Goal: Task Accomplishment & Management: Complete application form

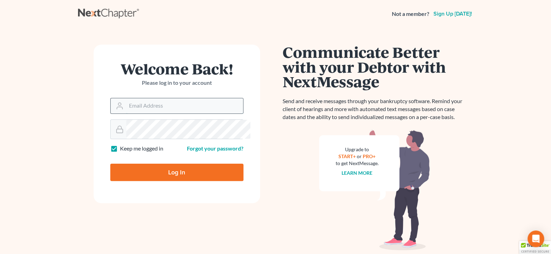
click at [161, 114] on input "Email Address" at bounding box center [184, 105] width 117 height 15
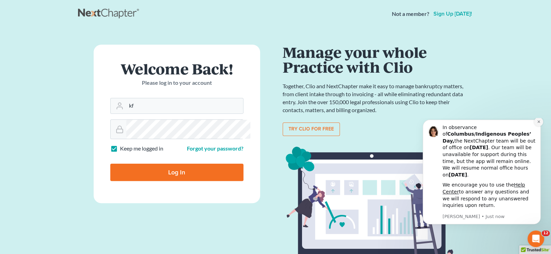
click at [538, 124] on icon "Dismiss notification" at bounding box center [538, 122] width 4 height 4
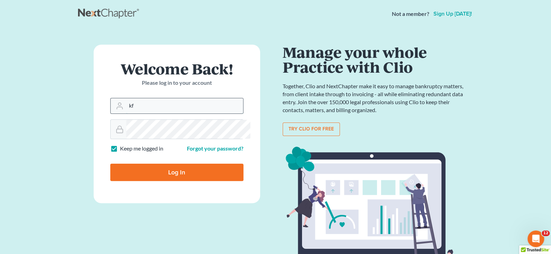
click at [147, 114] on input "kf" at bounding box center [184, 105] width 117 height 15
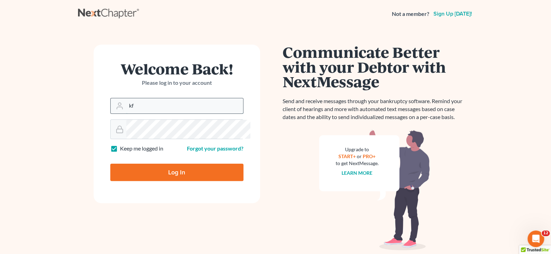
type input "[EMAIL_ADDRESS][DOMAIN_NAME]"
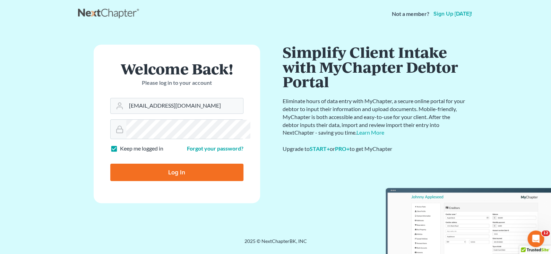
click at [175, 181] on input "Log In" at bounding box center [176, 172] width 133 height 17
type input "Thinking..."
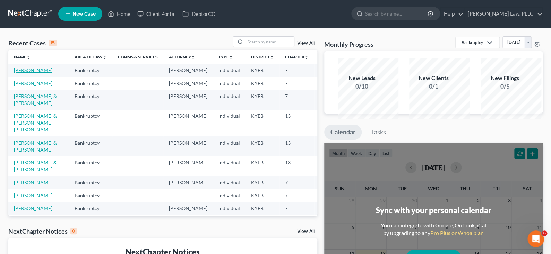
click at [22, 73] on link "[PERSON_NAME]" at bounding box center [33, 70] width 38 height 6
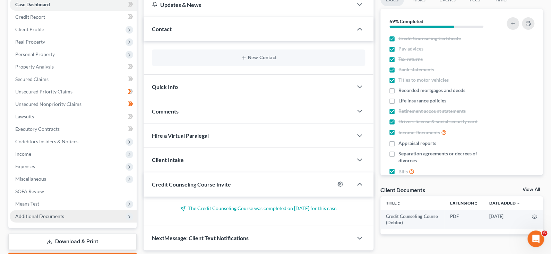
scroll to position [173, 0]
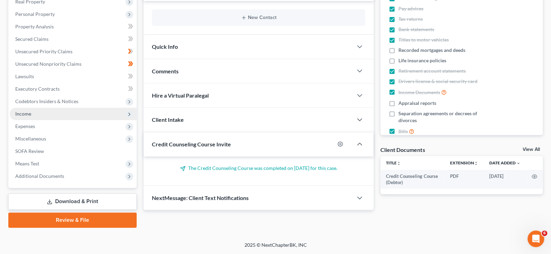
click at [31, 111] on span "Income" at bounding box center [23, 114] width 16 height 6
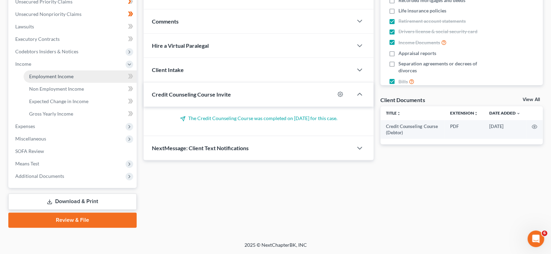
click at [55, 79] on span "Employment Income" at bounding box center [51, 76] width 44 height 6
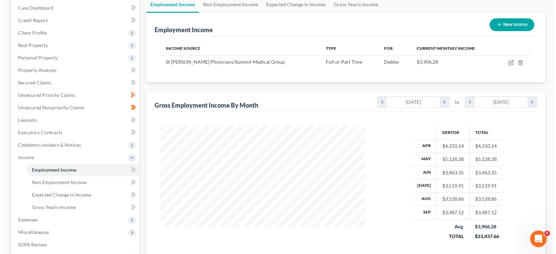
scroll to position [104, 0]
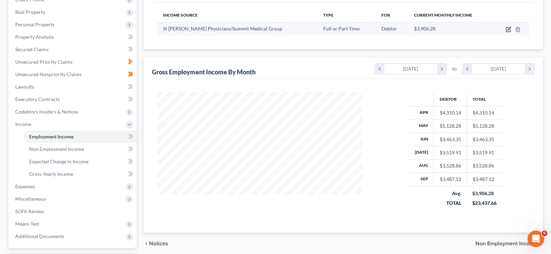
click at [507, 30] on icon "button" at bounding box center [508, 28] width 3 height 3
select select "0"
select select "18"
select select "2"
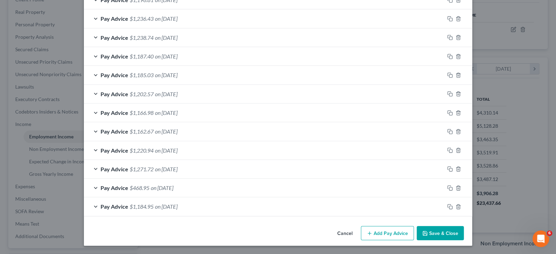
scroll to position [403, 0]
click at [453, 204] on icon "button" at bounding box center [450, 207] width 6 height 6
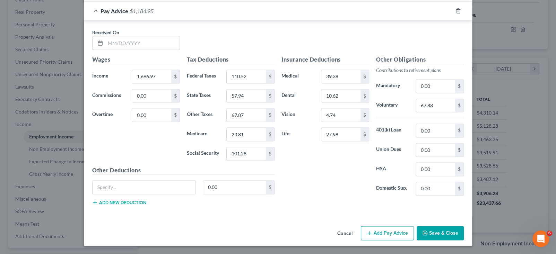
scroll to position [611, 0]
click at [353, 141] on input "27.98" at bounding box center [340, 134] width 39 height 13
type input "2.40"
click at [350, 201] on div "Insurance Deductions Medical 39.38 $ Dental 10.62 $ Vision 4.74 $ Life 2.40 $" at bounding box center [325, 128] width 95 height 146
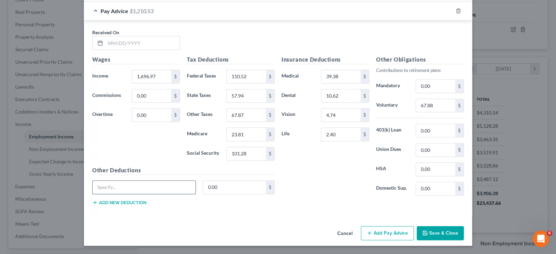
click at [93, 181] on input "text" at bounding box center [144, 187] width 103 height 13
click at [105, 181] on input "text" at bounding box center [144, 187] width 103 height 13
type input "Accident/Critical Illness/AD&D"
click at [208, 181] on input "0.00" at bounding box center [234, 187] width 63 height 13
type input "15.32"
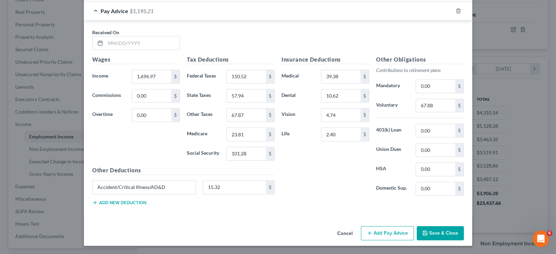
click at [96, 200] on button "Add new deduction" at bounding box center [119, 203] width 54 height 6
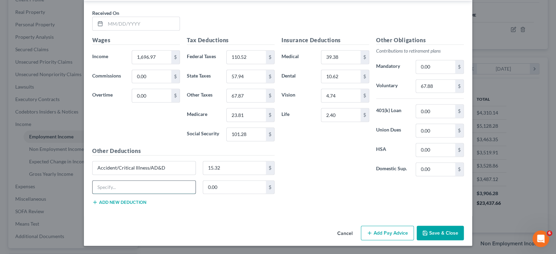
click at [93, 194] on input "text" at bounding box center [144, 187] width 103 height 13
type input "Legal Insurance"
type input "6.23"
click at [97, 205] on button "Add new deduction" at bounding box center [119, 203] width 54 height 6
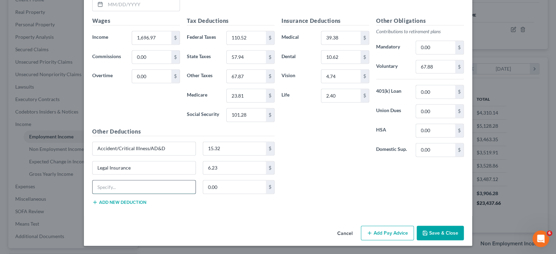
click at [93, 194] on input "text" at bounding box center [144, 187] width 103 height 13
type input "SEH Vision (Charitable)"
type input "4.00"
click at [427, 199] on div "Insurance Deductions Medical 39.38 $ Dental 10.62 $ Vision 4.74 $ Life 2.40 $ O…" at bounding box center [372, 114] width 189 height 194
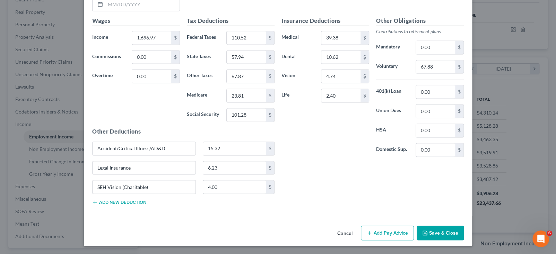
click at [464, 228] on button "Save & Close" at bounding box center [440, 233] width 47 height 15
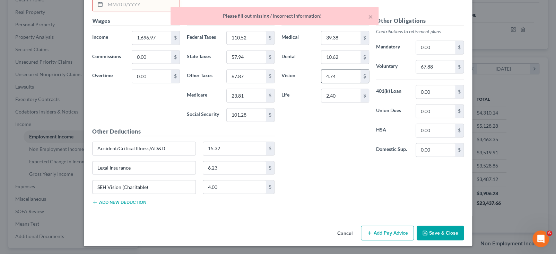
scroll to position [577, 0]
click at [110, 11] on input "text" at bounding box center [142, 4] width 74 height 13
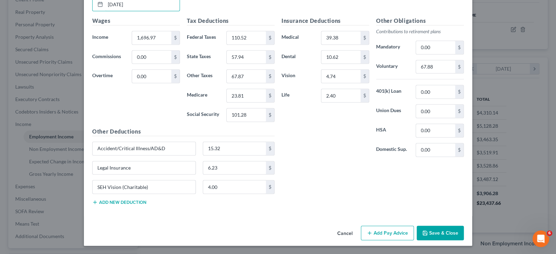
type input "[DATE]"
click at [265, 67] on div "Received On * [DATE] Wages Income * 1,696.97 $ Commissions 0.00 $ Overtime 0.00…" at bounding box center [278, 99] width 388 height 235
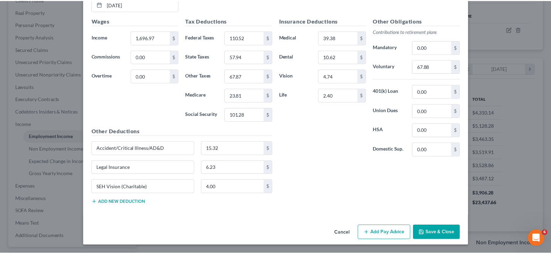
scroll to position [716, 0]
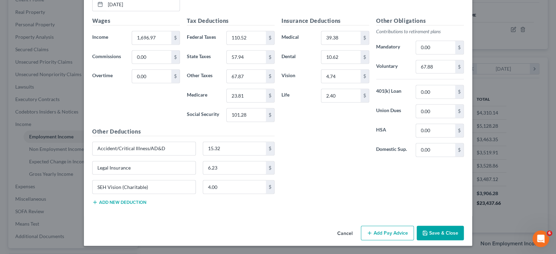
click at [464, 228] on button "Save & Close" at bounding box center [440, 233] width 47 height 15
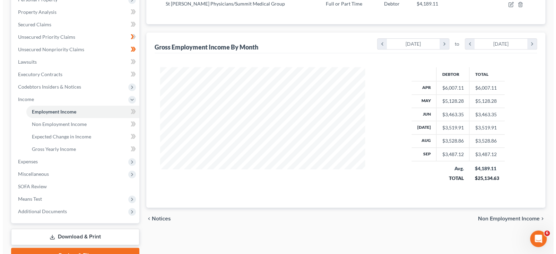
scroll to position [93, 0]
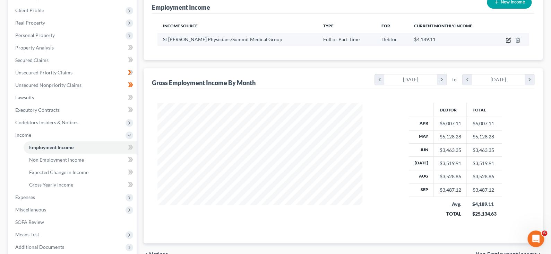
click at [505, 43] on icon "button" at bounding box center [508, 40] width 6 height 6
select select "0"
select select "18"
select select "2"
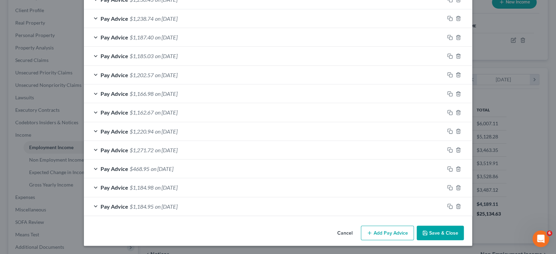
scroll to position [427, 0]
click at [130, 184] on span "$1,184.98" at bounding box center [142, 187] width 24 height 7
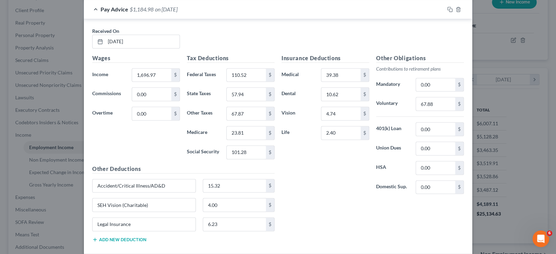
scroll to position [461, 0]
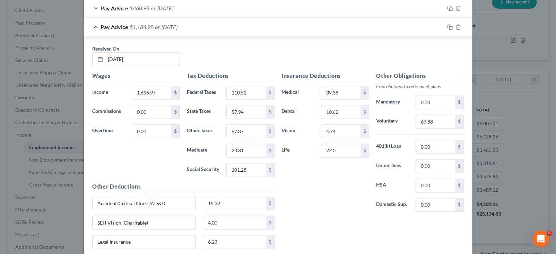
click at [155, 30] on span "on [DATE]" at bounding box center [166, 27] width 23 height 7
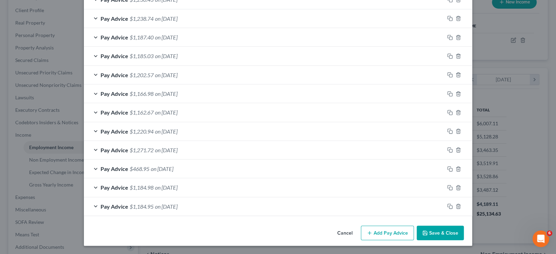
scroll to position [427, 0]
click at [155, 203] on span "on [DATE]" at bounding box center [166, 206] width 23 height 7
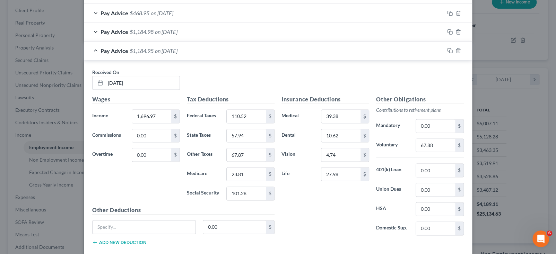
scroll to position [460, 0]
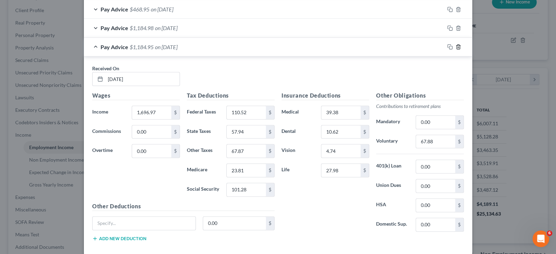
click at [461, 50] on icon "button" at bounding box center [458, 47] width 6 height 6
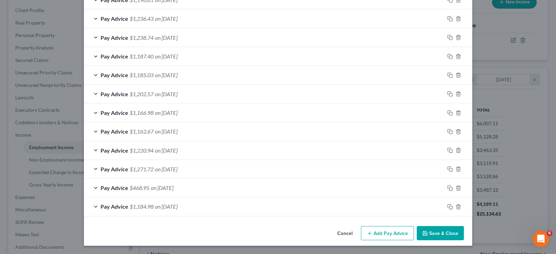
scroll to position [403, 0]
click at [130, 185] on span "$468.95" at bounding box center [140, 188] width 20 height 7
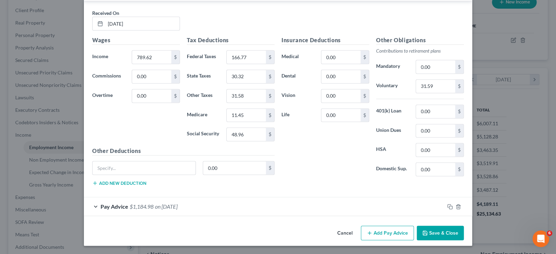
scroll to position [564, 0]
click at [345, 182] on div "Insurance Deductions Medical 0.00 $ Dental 0.00 $ Vision 0.00 $ Life 0.00 $" at bounding box center [325, 109] width 95 height 146
click at [354, 64] on input "0.00" at bounding box center [340, 57] width 39 height 13
type input "275.66"
type input "74.34"
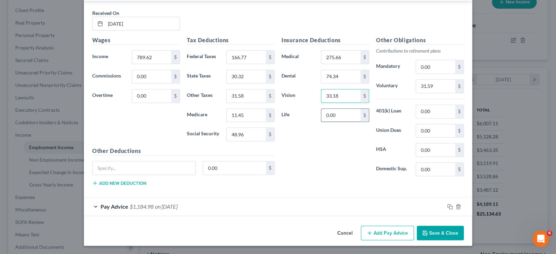
type input "33.18"
click at [350, 122] on input "0.00" at bounding box center [340, 115] width 39 height 13
type input "2.40"
click at [343, 182] on div "Insurance Deductions Medical 275.66 $ Dental 74.34 $ Vision 33.18 $ Life 2.40 $" at bounding box center [325, 109] width 95 height 146
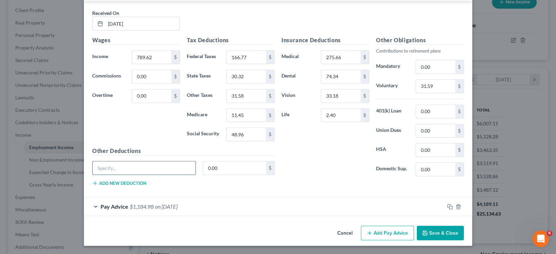
click at [93, 161] on input "text" at bounding box center [144, 167] width 103 height 13
type input "Accident/Critical Illness/AD&D"
type input "15.35"
click at [108, 181] on button "Add new deduction" at bounding box center [119, 184] width 54 height 6
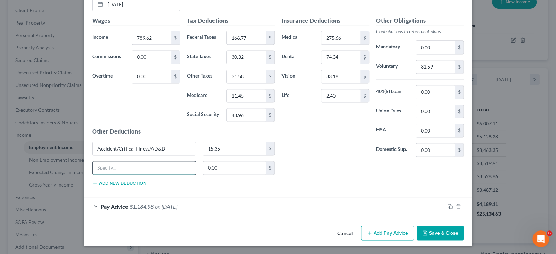
click at [103, 175] on input "text" at bounding box center [144, 167] width 103 height 13
type input "Legal Insurance"
type input "6.23"
click at [92, 186] on button "Add new deduction" at bounding box center [119, 184] width 54 height 6
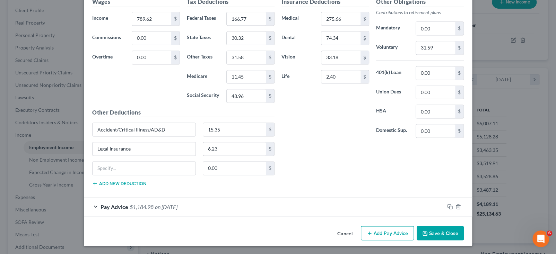
click button "Add new deduction" at bounding box center [119, 184] width 54 height 6
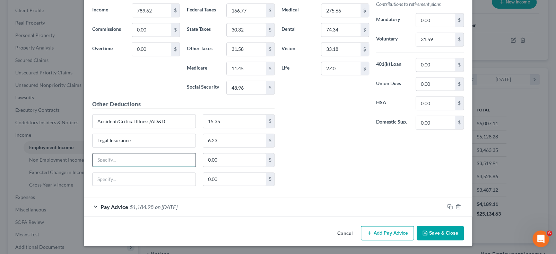
click at [93, 167] on input "text" at bounding box center [144, 160] width 103 height 13
type input "SEH Vision (Charitable)"
type input "4.00"
click at [333, 135] on div "Insurance Deductions Medical 275.66 $ Dental 74.34 $ Vision 33.18 $ Life 2.40 $" at bounding box center [325, 62] width 95 height 146
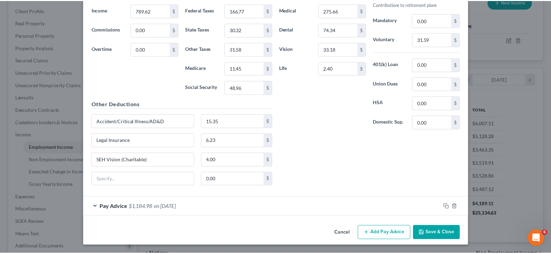
scroll to position [704, 0]
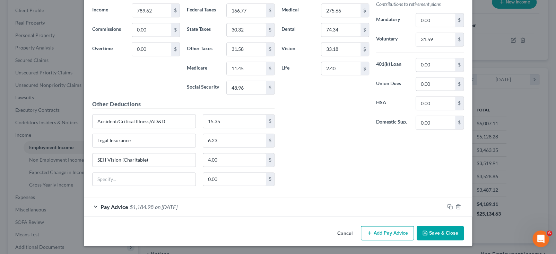
click at [464, 227] on button "Save & Close" at bounding box center [440, 233] width 47 height 15
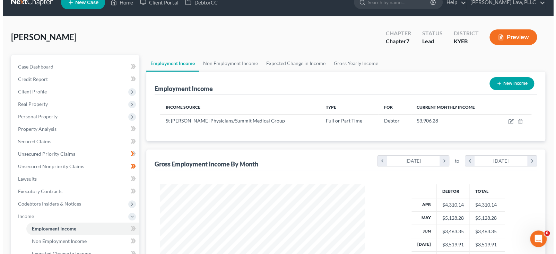
scroll to position [0, 0]
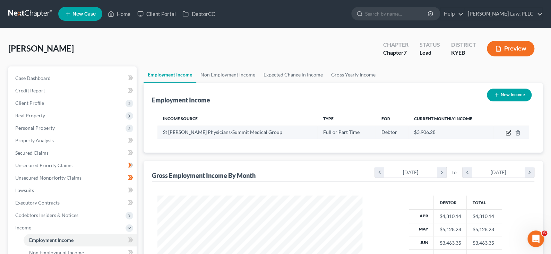
click at [505, 136] on icon "button" at bounding box center [508, 133] width 6 height 6
select select "0"
select select "18"
select select "2"
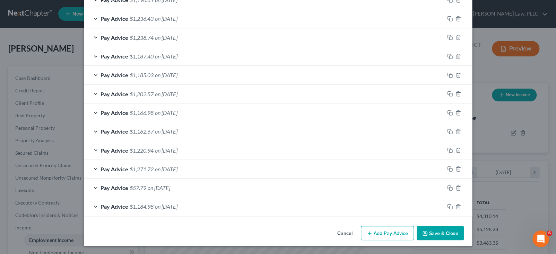
scroll to position [403, 0]
click at [453, 185] on icon "button" at bounding box center [450, 188] width 6 height 6
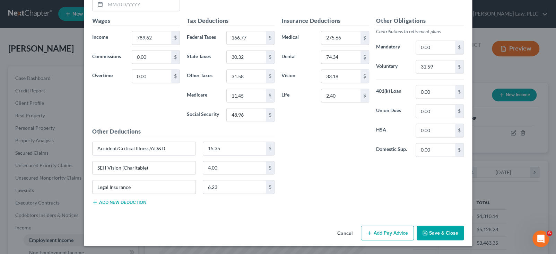
scroll to position [542, 0]
click at [118, 11] on input "text" at bounding box center [142, 4] width 74 height 13
type input "[DATE]"
click at [132, 44] on input "789.62" at bounding box center [151, 37] width 39 height 13
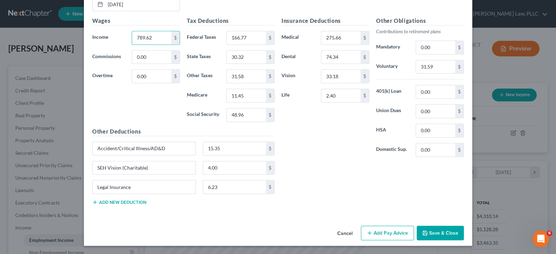
click at [309, 163] on div "Insurance Deductions Medical 275.66 $ Dental 74.34 $ Vision 33.18 $ Life 2.40 $" at bounding box center [325, 90] width 95 height 146
click at [353, 44] on input "275.66" at bounding box center [340, 37] width 39 height 13
click at [358, 83] on input "33.18" at bounding box center [340, 76] width 39 height 13
click at [345, 163] on div "Insurance Deductions Medical $ Dental $ Vision $ Life 2.40 $" at bounding box center [325, 90] width 95 height 146
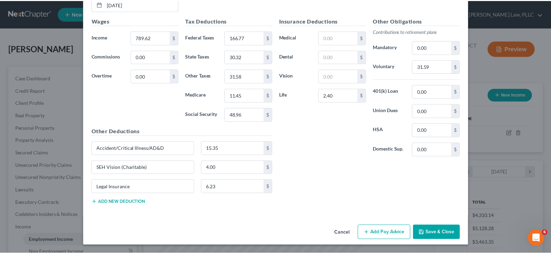
scroll to position [716, 0]
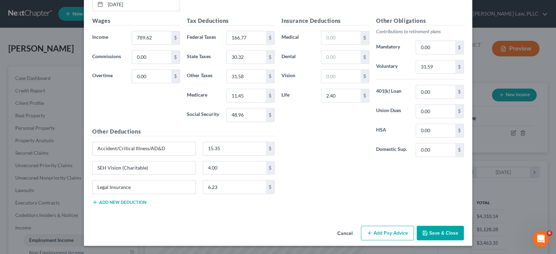
click at [464, 228] on button "Save & Close" at bounding box center [440, 233] width 47 height 15
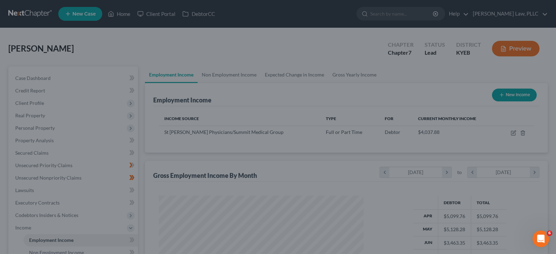
scroll to position [346406, 346342]
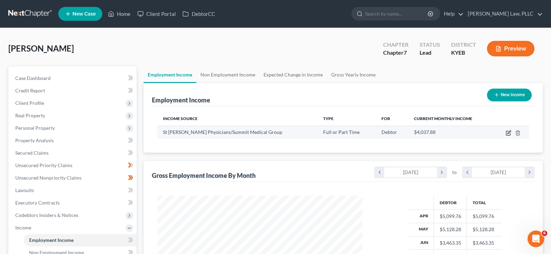
click at [505, 136] on icon "button" at bounding box center [508, 133] width 6 height 6
select select "0"
select select "18"
select select "2"
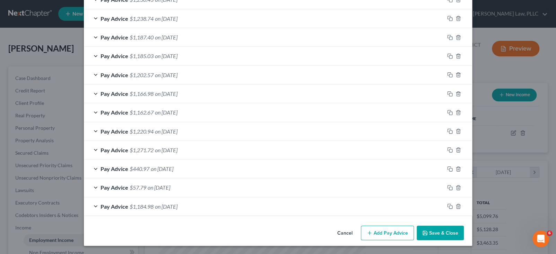
scroll to position [427, 0]
click at [461, 185] on icon "button" at bounding box center [458, 188] width 6 height 6
click at [444, 179] on div "Pay Advice $440.97 on [DATE]" at bounding box center [264, 188] width 360 height 18
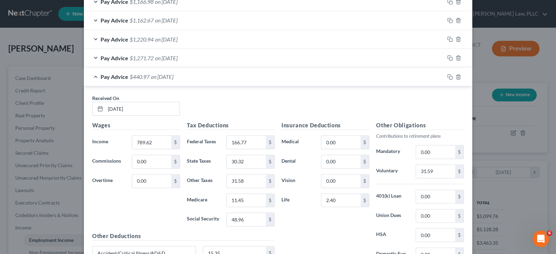
scroll to position [392, 0]
click at [154, 81] on span "on [DATE]" at bounding box center [162, 77] width 23 height 7
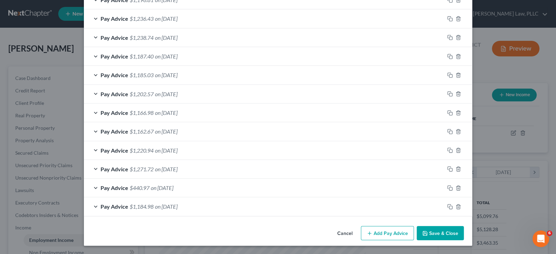
click at [130, 166] on span "$1,271.72" at bounding box center [142, 169] width 24 height 7
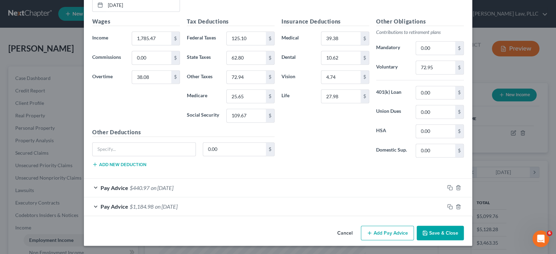
scroll to position [530, 0]
click at [352, 103] on input "27.98" at bounding box center [340, 96] width 39 height 13
type input "2.40"
click at [320, 163] on div "Insurance Deductions Medical 39.38 $ Dental 10.62 $ Vision 4.74 $ Life 2.40 $" at bounding box center [325, 90] width 95 height 146
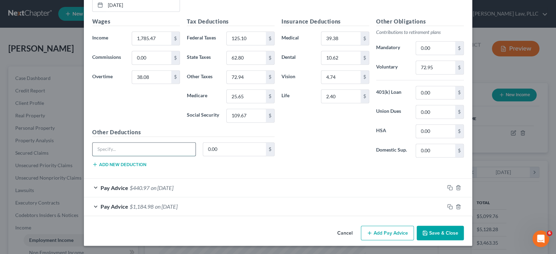
click at [93, 156] on input "text" at bounding box center [144, 149] width 103 height 13
type input "Accident/Critical Illness/AD&D"
type input "15.35"
click at [104, 167] on button "Add new deduction" at bounding box center [119, 165] width 54 height 6
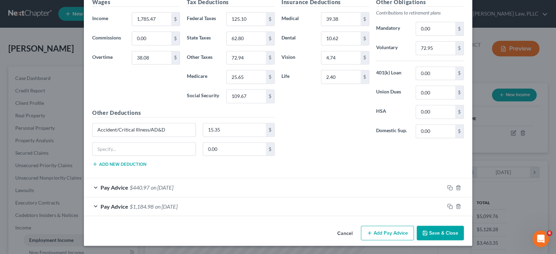
scroll to position [669, 0]
click at [93, 143] on input "text" at bounding box center [144, 149] width 103 height 13
type input "Legal Insurance"
type input "6.23"
click at [92, 161] on button "Add new deduction" at bounding box center [119, 164] width 54 height 6
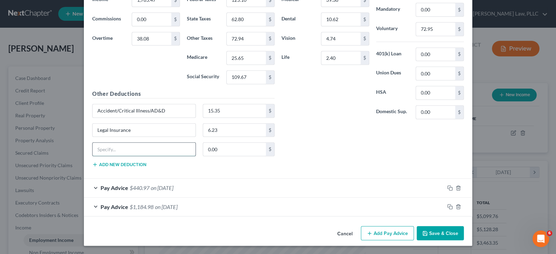
click at [93, 148] on input "text" at bounding box center [144, 149] width 103 height 13
type input "SEH Vision (Charitable)"
type input "4.00"
click at [324, 146] on div "Insurance Deductions Medical 39.38 $ Dental 10.62 $ Vision 4.74 $ Life 2.40 $ O…" at bounding box center [372, 76] width 189 height 194
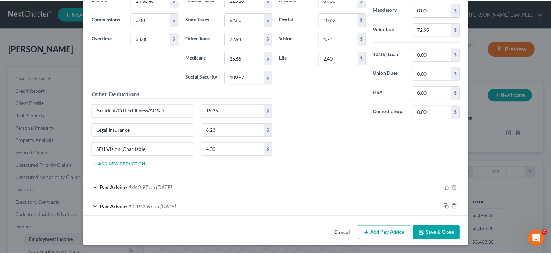
scroll to position [693, 0]
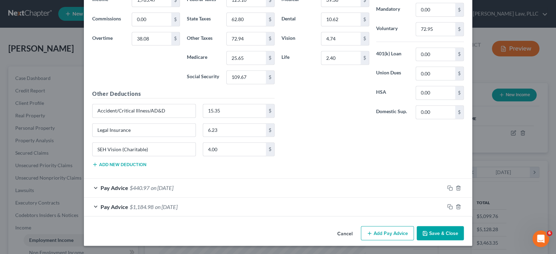
click at [464, 229] on button "Save & Close" at bounding box center [440, 233] width 47 height 15
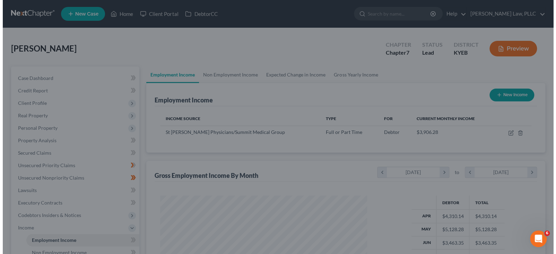
scroll to position [346406, 346342]
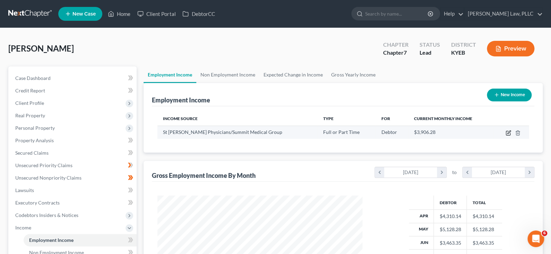
click at [505, 136] on icon "button" at bounding box center [508, 133] width 6 height 6
select select "0"
select select "18"
select select "2"
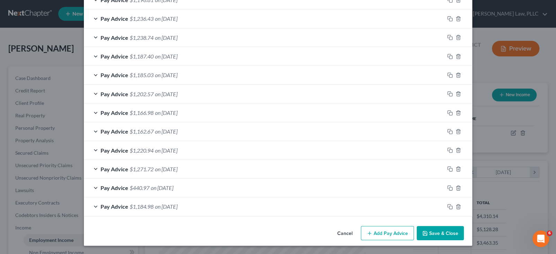
scroll to position [403, 0]
click at [158, 147] on span "on [DATE]" at bounding box center [166, 150] width 23 height 7
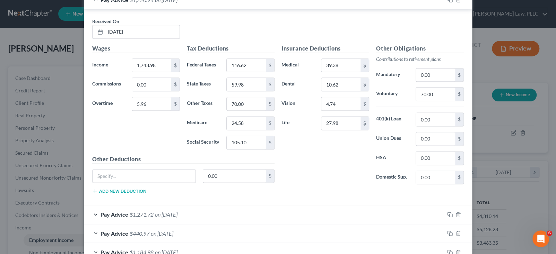
scroll to position [473, 0]
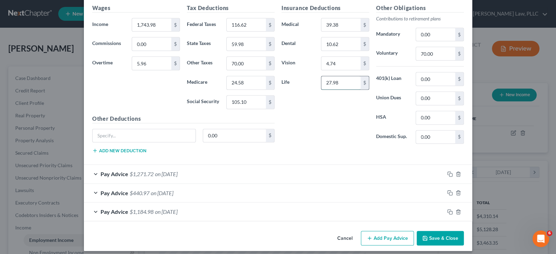
click at [360, 89] on input "27.98" at bounding box center [340, 82] width 39 height 13
type input "2.40"
click at [323, 150] on div "Insurance Deductions Medical 39.38 $ Dental 10.62 $ Vision 4.74 $ Life 2.40 $" at bounding box center [325, 77] width 95 height 146
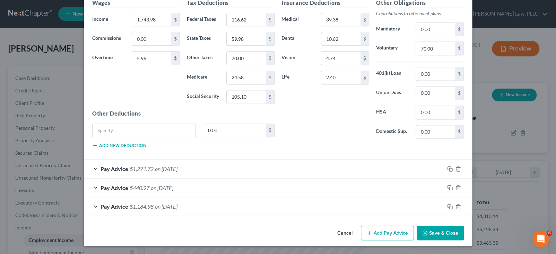
scroll to position [611, 0]
click at [108, 135] on input "text" at bounding box center [144, 130] width 103 height 13
click at [93, 134] on input "Accideent/Critical Illness/AD&D" at bounding box center [144, 130] width 103 height 13
type input "Accident/Critical Illness/AD&D"
click at [240, 135] on input "0.00" at bounding box center [234, 130] width 63 height 13
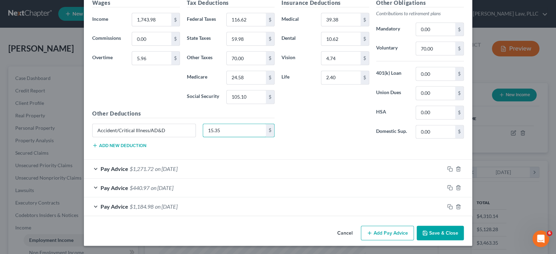
type input "15.35"
click at [94, 148] on button "Add new deduction" at bounding box center [119, 146] width 54 height 6
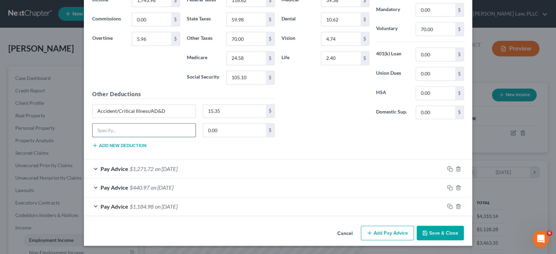
click at [94, 137] on input "text" at bounding box center [144, 130] width 103 height 13
type input "Legal Insurance"
click at [92, 148] on button "Add new deduction" at bounding box center [119, 146] width 54 height 6
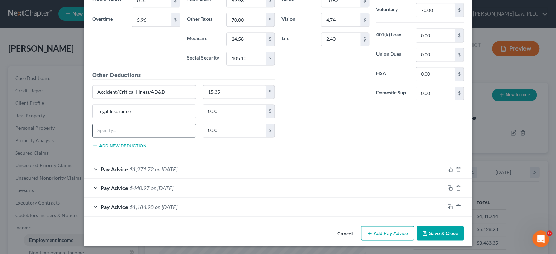
click at [93, 137] on input "text" at bounding box center [144, 130] width 103 height 13
type input "SEH Vision (Charitable)"
type input "4.00"
click at [350, 106] on div "Insurance Deductions Medical 39.38 $ Dental 10.62 $ Vision 4.74 $ Life 2.40 $" at bounding box center [325, 33] width 95 height 146
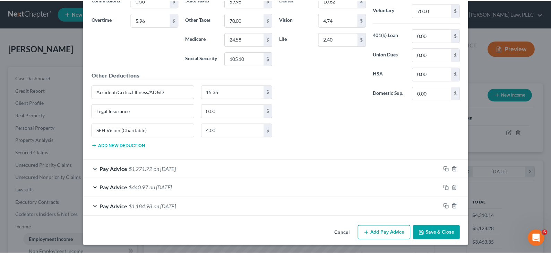
scroll to position [693, 0]
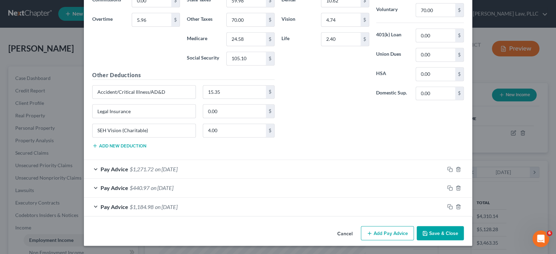
click at [464, 228] on button "Save & Close" at bounding box center [440, 233] width 47 height 15
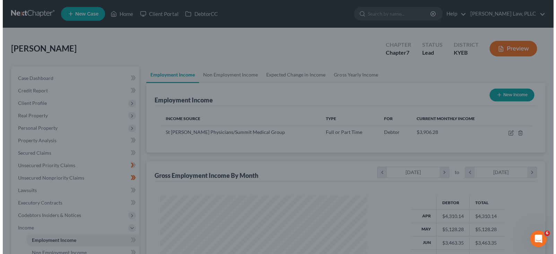
scroll to position [346406, 346342]
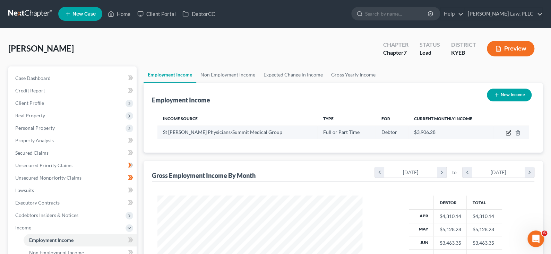
click at [505, 136] on icon "button" at bounding box center [508, 133] width 6 height 6
select select "0"
select select "18"
select select "2"
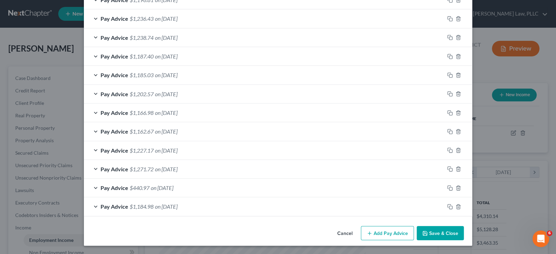
scroll to position [403, 0]
click at [155, 128] on span "on [DATE]" at bounding box center [166, 131] width 23 height 7
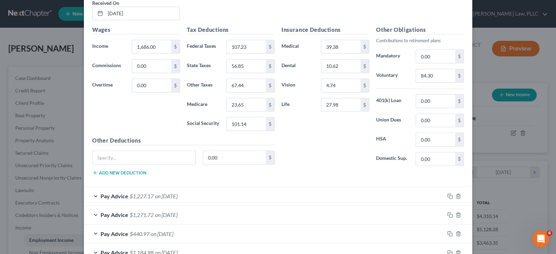
scroll to position [542, 0]
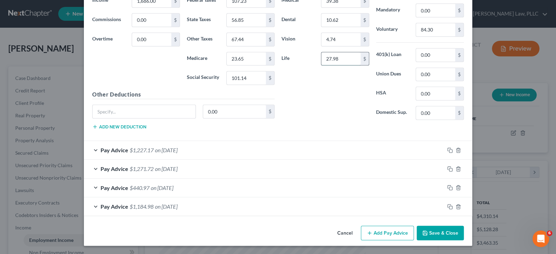
click at [348, 65] on input "27.98" at bounding box center [340, 58] width 39 height 13
type input "2.40"
click at [93, 118] on input "text" at bounding box center [144, 111] width 103 height 13
type input "Accident/Critical Illness/AD&D"
click at [210, 118] on input "0.00" at bounding box center [234, 111] width 63 height 13
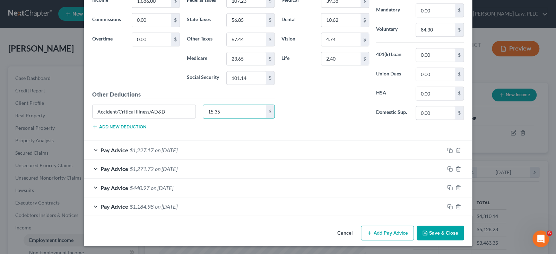
type input "15.35"
click at [100, 130] on button "Add new deduction" at bounding box center [119, 127] width 54 height 6
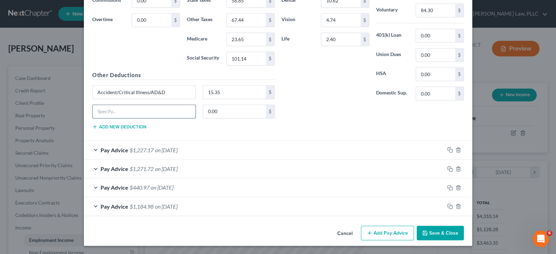
click at [100, 118] on input "text" at bounding box center [144, 111] width 103 height 13
type input "Legal Insurance"
type input "6.23"
click at [110, 135] on div "Other Deductions Accident/Critical Illness/AD&D 15.35 $ Legal Insurance 6.23 $ …" at bounding box center [183, 103] width 189 height 64
click at [93, 130] on button "Add new deduction" at bounding box center [119, 127] width 54 height 6
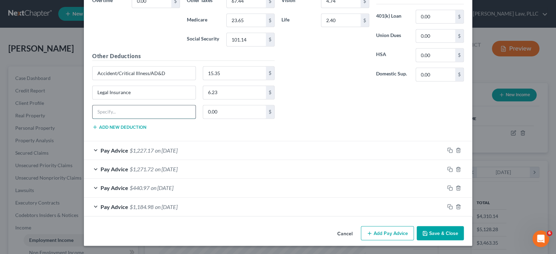
click at [93, 119] on input "text" at bounding box center [144, 111] width 103 height 13
type input "SEH Vision (Charitable)"
type input "4.00"
click at [329, 87] on div "Insurance Deductions Medical 39.38 $ Dental 10.62 $ Vision 4.74 $ Life 2.40 $" at bounding box center [325, 14] width 95 height 146
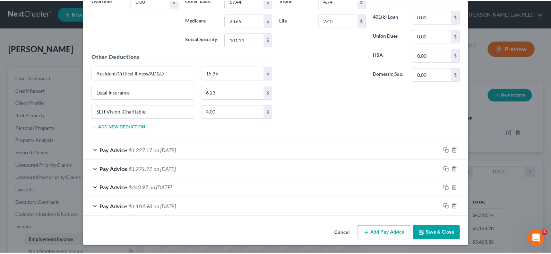
scroll to position [680, 0]
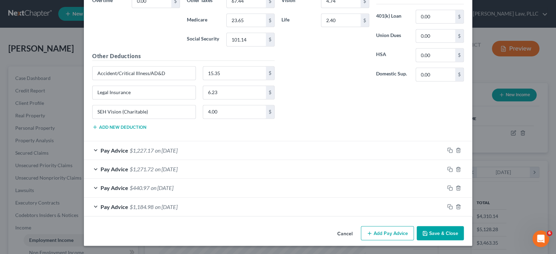
click at [464, 241] on button "Save & Close" at bounding box center [440, 233] width 47 height 15
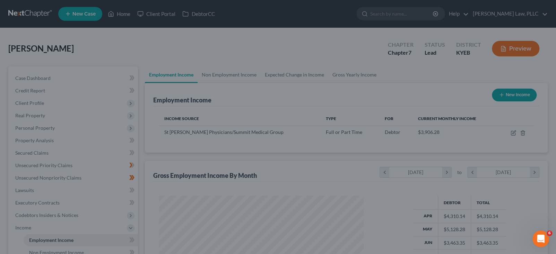
scroll to position [346406, 346342]
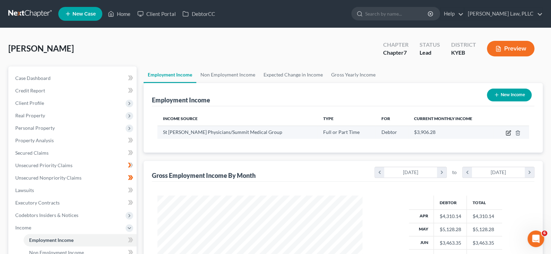
click at [505, 136] on icon "button" at bounding box center [508, 133] width 6 height 6
select select "0"
select select "18"
select select "2"
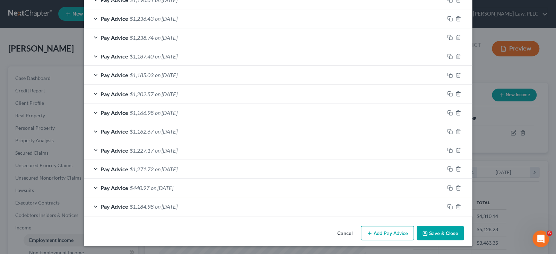
scroll to position [338, 0]
click at [129, 122] on div "Pay Advice $1,166.98 on [DATE]" at bounding box center [264, 113] width 360 height 18
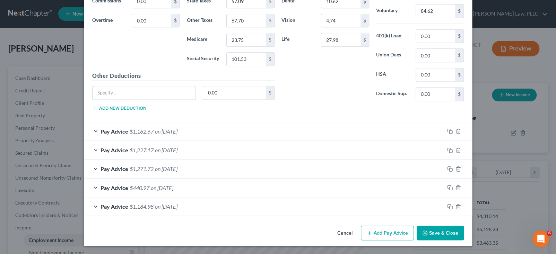
scroll to position [511, 0]
click at [354, 46] on input "27.98" at bounding box center [340, 39] width 39 height 13
type input "2.40"
click at [304, 107] on div "Insurance Deductions Medical 39.38 $ Dental 10.62 $ Vision 4.74 $ Life 2.40 $" at bounding box center [325, 34] width 95 height 146
click at [103, 99] on input "text" at bounding box center [144, 92] width 103 height 13
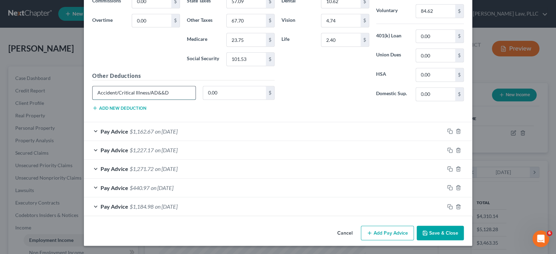
type input "Accident/Critical Illness/AD&&D"
type input "15.35"
click at [92, 111] on button "Add new deduction" at bounding box center [119, 108] width 54 height 6
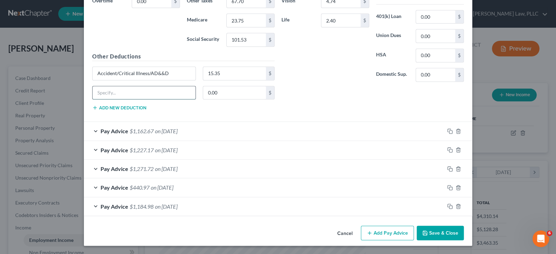
click at [93, 99] on input "text" at bounding box center [144, 92] width 103 height 13
type input "Legal Insurance"
type input "6.23"
click at [92, 111] on button "Add new deduction" at bounding box center [119, 108] width 54 height 6
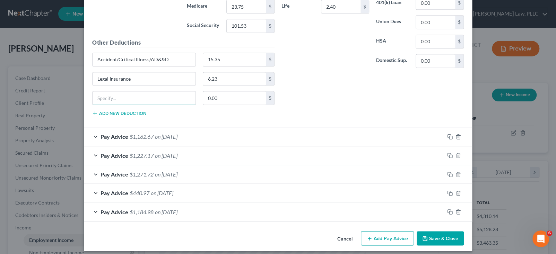
click at [93, 105] on input "text" at bounding box center [144, 97] width 103 height 13
type input "SEH Vision (Charitable)"
type input "4.00"
click at [323, 73] on div "Insurance Deductions Medical 39.38 $ Dental 10.62 $ Vision 4.74 $ Life 2.40 $" at bounding box center [325, 1] width 95 height 146
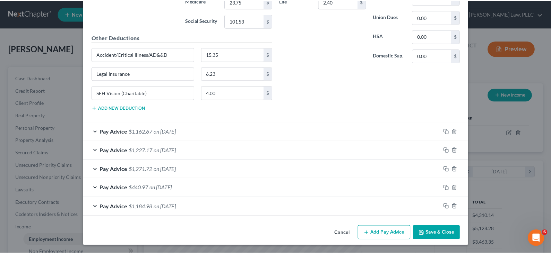
scroll to position [693, 0]
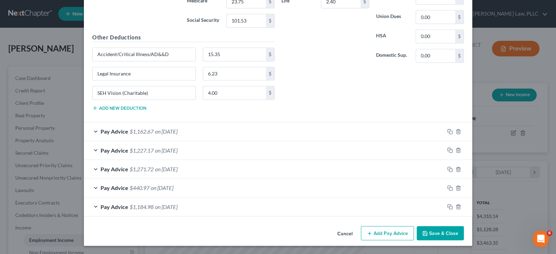
click at [464, 229] on button "Save & Close" at bounding box center [440, 233] width 47 height 15
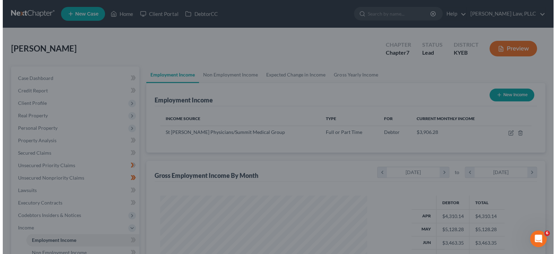
scroll to position [346406, 346342]
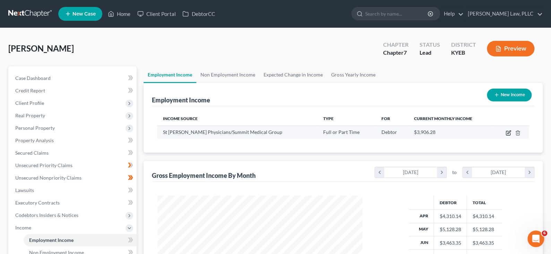
click at [505, 136] on icon "button" at bounding box center [508, 133] width 6 height 6
select select "0"
select select "18"
select select "2"
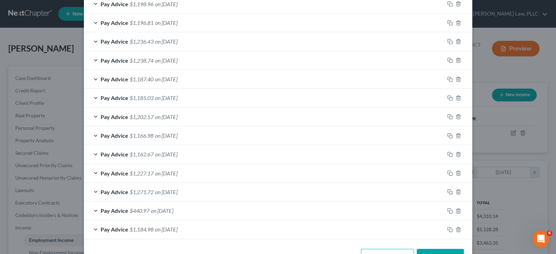
scroll to position [312, 0]
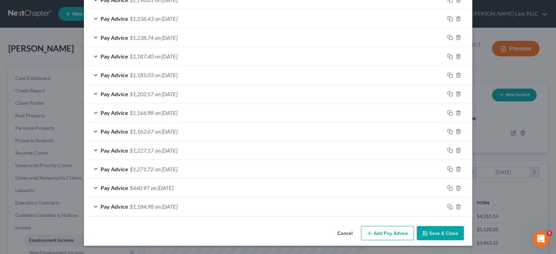
click at [155, 97] on span "on [DATE]" at bounding box center [166, 94] width 23 height 7
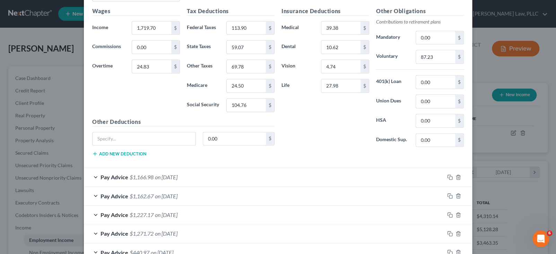
scroll to position [416, 0]
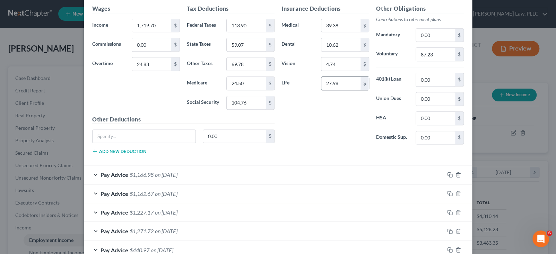
click at [350, 90] on input "27.98" at bounding box center [340, 83] width 39 height 13
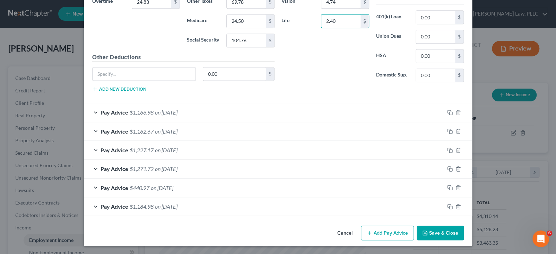
scroll to position [520, 0]
type input "2.40"
click at [93, 81] on input "text" at bounding box center [144, 74] width 103 height 13
type input "Accident/Critical/AD&D"
type input "15.35"
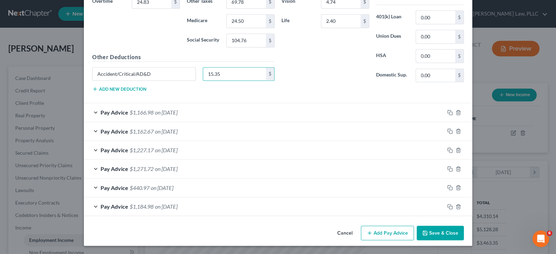
click at [92, 92] on button "Add new deduction" at bounding box center [119, 89] width 54 height 6
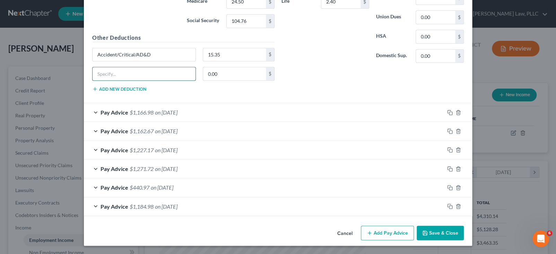
click at [93, 80] on input "text" at bounding box center [144, 73] width 103 height 13
type input "Legal Insurance"
type input "6.23"
click at [92, 92] on button "Add new deduction" at bounding box center [119, 89] width 54 height 6
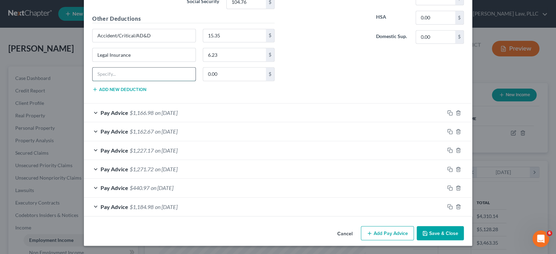
click at [93, 81] on input "text" at bounding box center [144, 74] width 103 height 13
type input "SEH Vision (Charitable)"
type input "4.00"
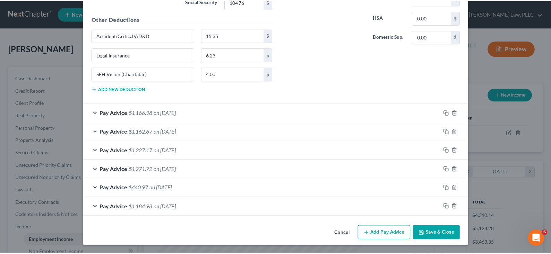
scroll to position [693, 0]
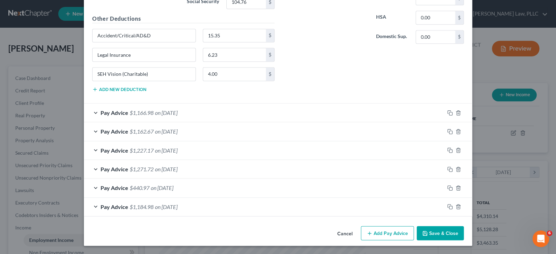
click at [464, 227] on button "Save & Close" at bounding box center [440, 233] width 47 height 15
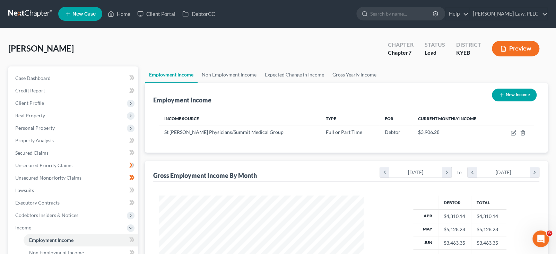
scroll to position [346406, 346342]
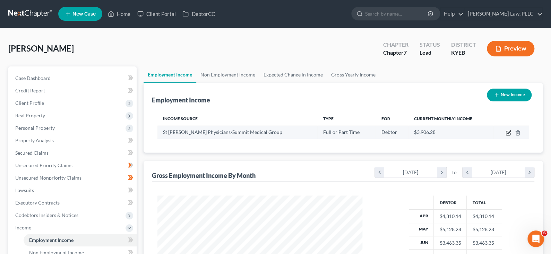
click at [506, 136] on icon "button" at bounding box center [508, 133] width 4 height 4
select select "0"
select select "18"
select select "2"
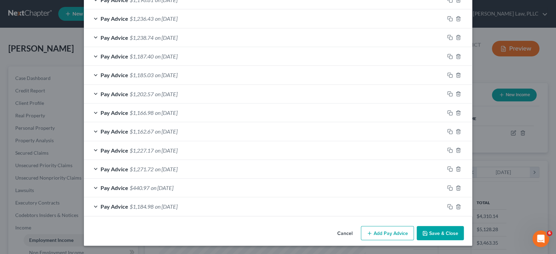
scroll to position [303, 0]
click at [155, 78] on span "on [DATE]" at bounding box center [166, 75] width 23 height 7
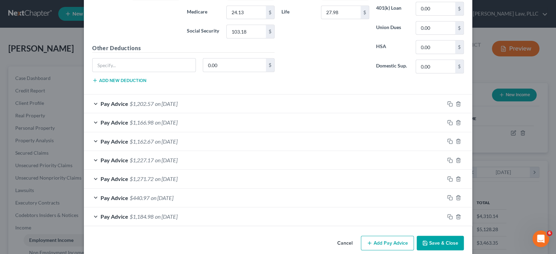
scroll to position [476, 0]
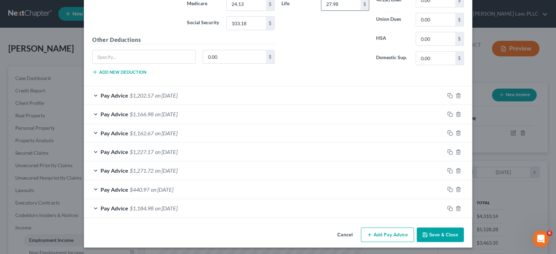
click at [355, 11] on input "27.98" at bounding box center [340, 4] width 39 height 13
type input "2.40"
drag, startPoint x: 130, startPoint y: 164, endPoint x: 129, endPoint y: 168, distance: 4.8
click at [130, 80] on div "Other Deductions 0.00 $ Add new deduction" at bounding box center [183, 58] width 189 height 45
click at [126, 63] on input "text" at bounding box center [144, 56] width 103 height 13
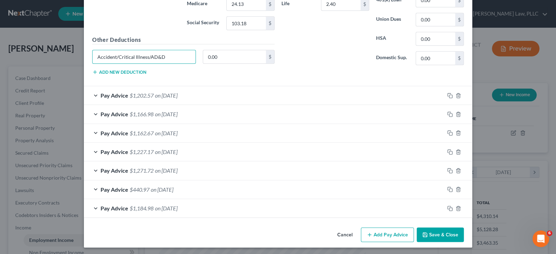
type input "Accident/Critical Illness/AD&D"
type input "15.35"
click at [107, 75] on button "Add new deduction" at bounding box center [119, 72] width 54 height 6
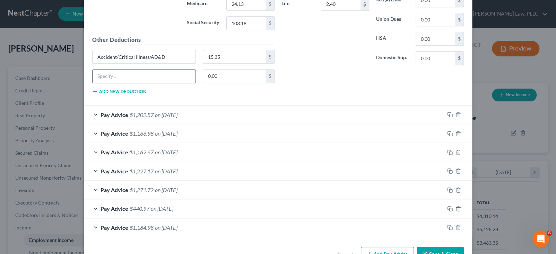
click at [105, 83] on input "text" at bounding box center [144, 76] width 103 height 13
type input "Legal Insurance"
type input "6.23"
click at [98, 94] on button "Add new deduction" at bounding box center [119, 92] width 54 height 6
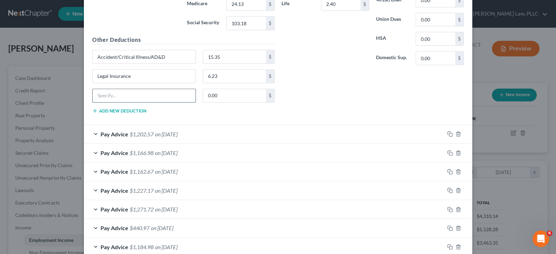
click at [93, 102] on input "text" at bounding box center [144, 95] width 103 height 13
type input "SEH Vision (Charitable)"
type input "4.00"
click at [368, 119] on div "Insurance Deductions Medical 39.38 $ Dental 10.62 $ Vision 4.74 $ Life 2.40 $ O…" at bounding box center [372, 22] width 189 height 194
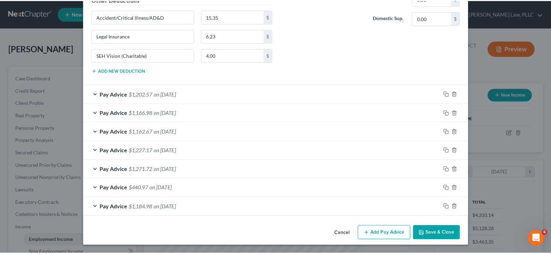
scroll to position [693, 0]
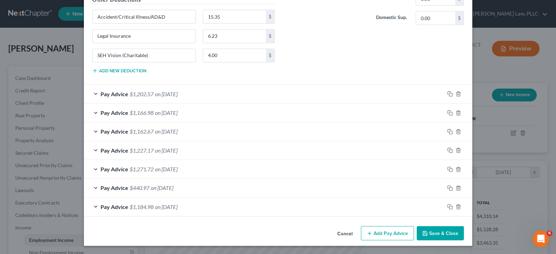
click at [464, 228] on button "Save & Close" at bounding box center [440, 233] width 47 height 15
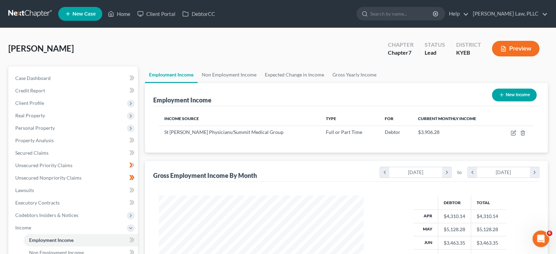
scroll to position [346406, 346342]
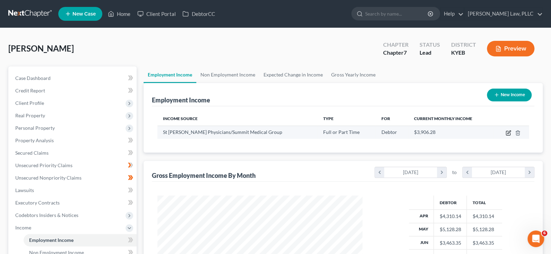
click at [505, 136] on icon "button" at bounding box center [508, 133] width 6 height 6
select select "0"
select select "18"
select select "2"
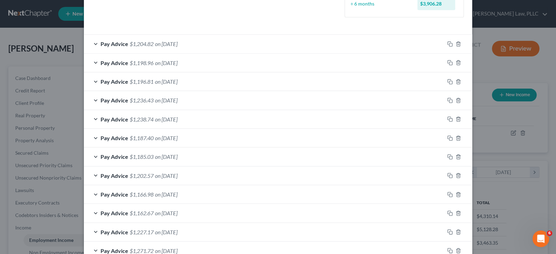
scroll to position [208, 0]
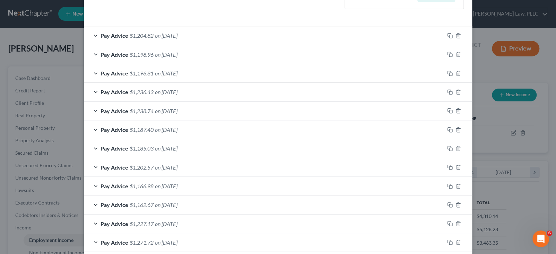
click at [101, 133] on span "Pay Advice" at bounding box center [115, 129] width 28 height 7
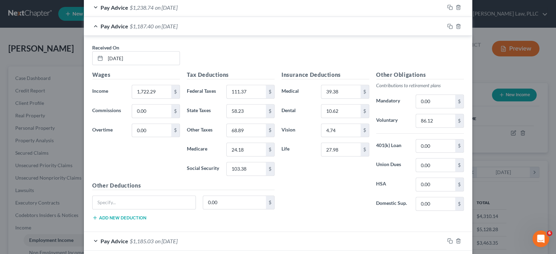
scroll to position [416, 0]
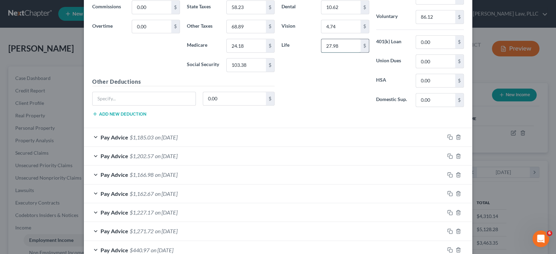
click at [348, 52] on input "27.98" at bounding box center [340, 45] width 39 height 13
type input "2.40"
click at [359, 113] on div "Insurance Deductions Medical 39.38 $ Dental 10.62 $ Vision 4.74 $ Life 2.40 $" at bounding box center [325, 40] width 95 height 146
click at [146, 105] on input "text" at bounding box center [144, 98] width 103 height 13
type input "Accident/Critical Illness/AD&D"
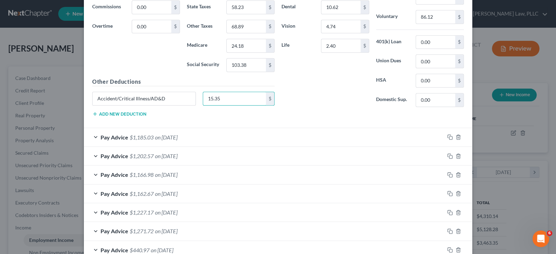
type input "15.35"
click at [89, 111] on div "Accident/Critical Illness/AD&D 15.35 $" at bounding box center [183, 101] width 189 height 19
click at [92, 117] on button "Add new deduction" at bounding box center [119, 114] width 54 height 6
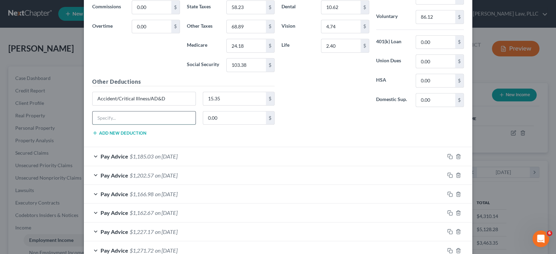
click at [93, 125] on input "text" at bounding box center [144, 118] width 103 height 13
type input "Legal Insurance"
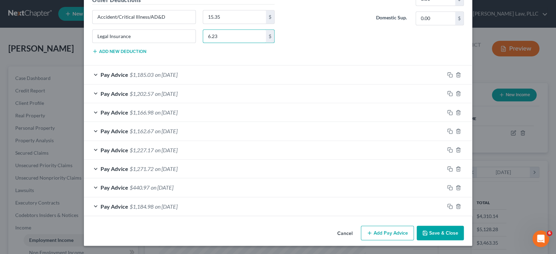
scroll to position [520, 0]
type input "6.23"
click at [92, 54] on button "Add new deduction" at bounding box center [119, 52] width 54 height 6
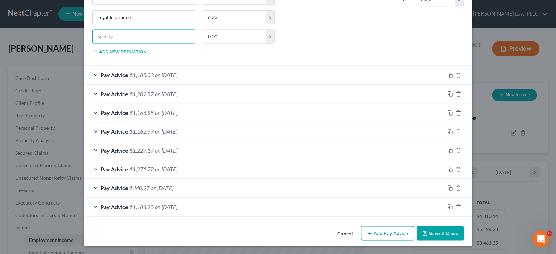
click at [93, 43] on input "text" at bounding box center [144, 36] width 103 height 13
type input "SEH Vision (Charitable)"
type input "4.00"
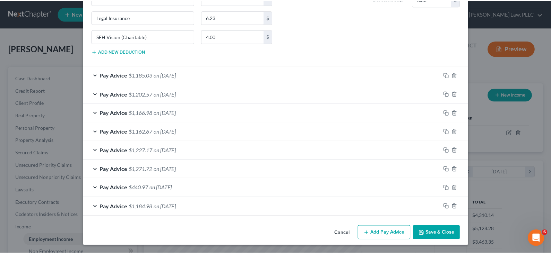
scroll to position [693, 0]
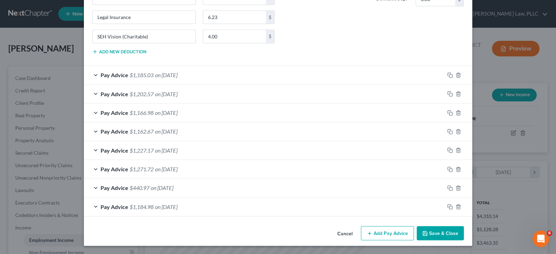
click at [464, 228] on button "Save & Close" at bounding box center [440, 233] width 47 height 15
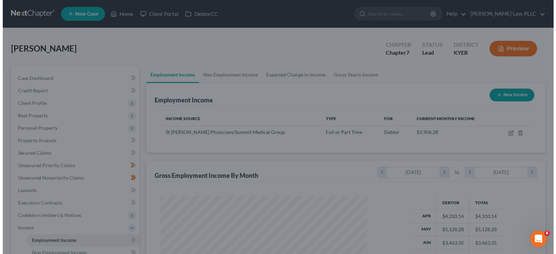
scroll to position [346406, 346342]
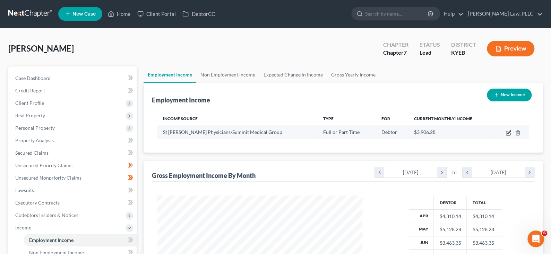
click at [505, 136] on icon "button" at bounding box center [508, 133] width 6 height 6
select select "0"
select select "18"
select select "2"
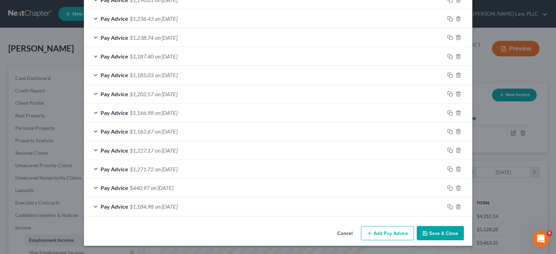
scroll to position [303, 0]
click at [122, 47] on div "Pay Advice $1,238.74 on [DATE]" at bounding box center [264, 37] width 360 height 18
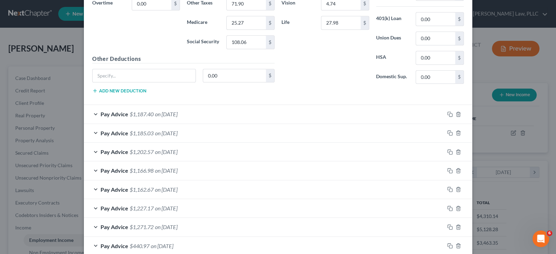
scroll to position [442, 0]
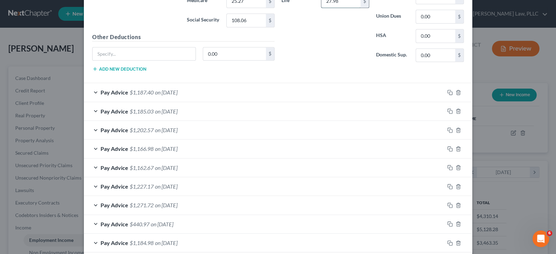
click at [345, 8] on input "27.98" at bounding box center [340, 0] width 39 height 13
type input "2.40"
click at [96, 61] on input "text" at bounding box center [144, 53] width 103 height 13
type input "Accident/Critical Illness/ AD&D"
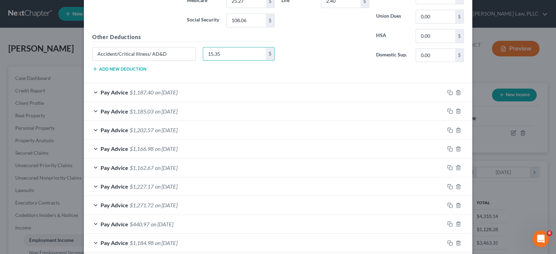
type input "15.35"
click at [92, 72] on button "Add new deduction" at bounding box center [119, 69] width 54 height 6
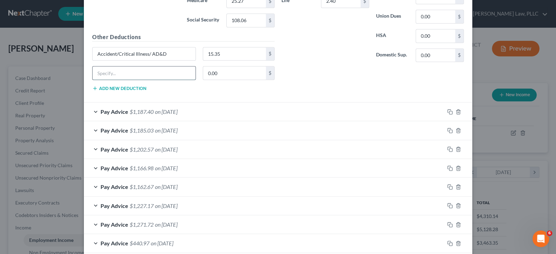
click at [93, 80] on input "text" at bounding box center [144, 73] width 103 height 13
type input "Legal Insurance"
type input "6.23"
click at [99, 91] on button "Add new deduction" at bounding box center [119, 89] width 54 height 6
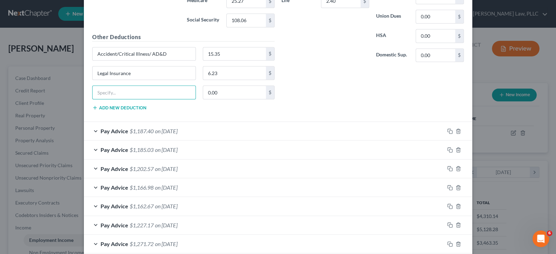
click at [99, 99] on input "text" at bounding box center [144, 92] width 103 height 13
type input "SEH Vision (Charitable)"
type input "4.00"
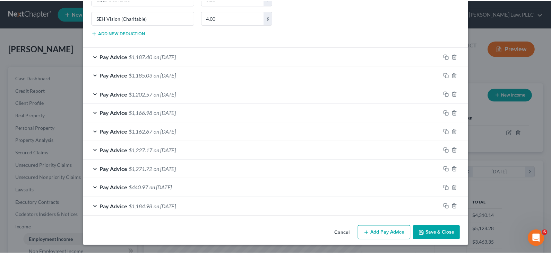
scroll to position [693, 0]
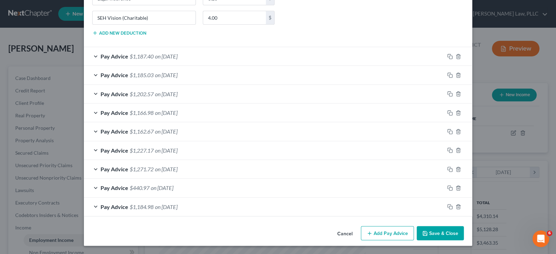
click at [464, 227] on button "Save & Close" at bounding box center [440, 233] width 47 height 15
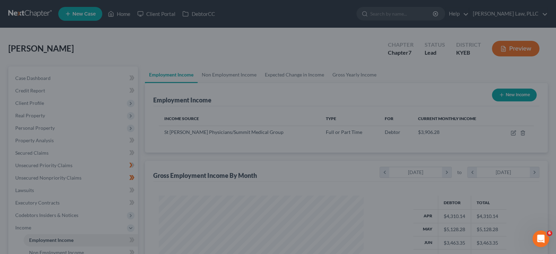
scroll to position [346406, 346342]
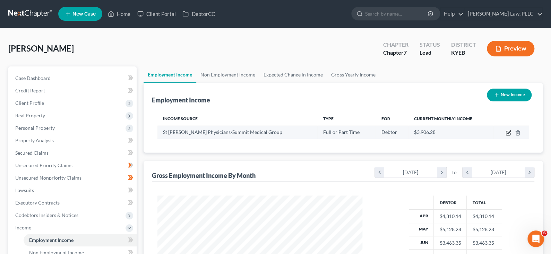
click at [505, 136] on icon "button" at bounding box center [508, 133] width 6 height 6
select select "0"
select select "18"
select select "2"
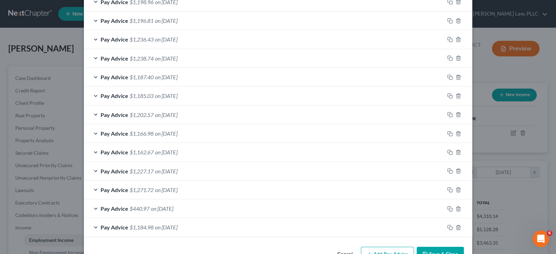
scroll to position [243, 0]
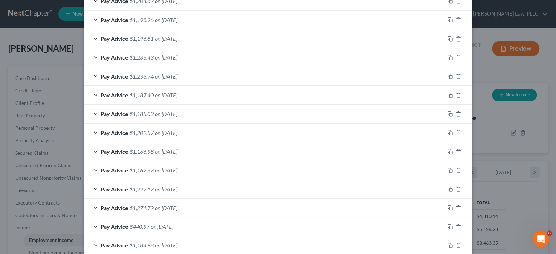
click at [160, 80] on span "on [DATE]" at bounding box center [166, 76] width 23 height 7
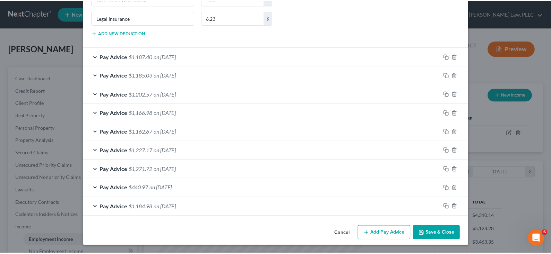
scroll to position [693, 0]
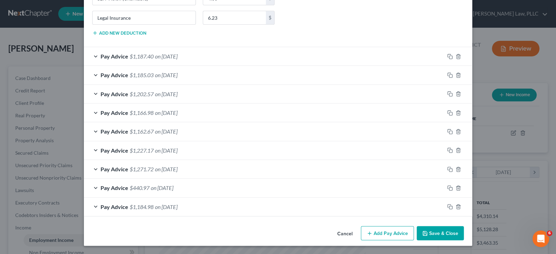
click at [464, 229] on button "Save & Close" at bounding box center [440, 233] width 47 height 15
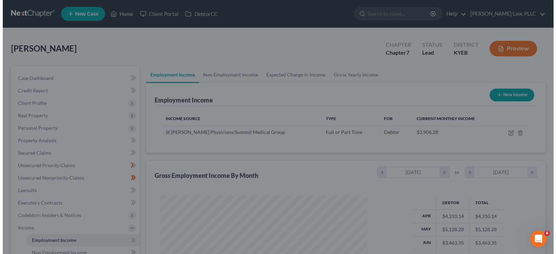
scroll to position [346406, 346342]
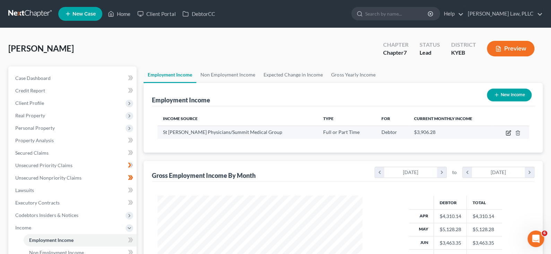
click at [505, 136] on icon "button" at bounding box center [508, 133] width 6 height 6
select select "0"
select select "18"
select select "2"
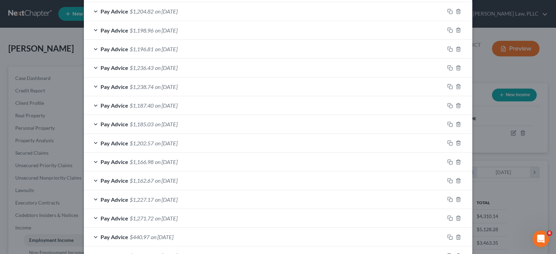
scroll to position [243, 0]
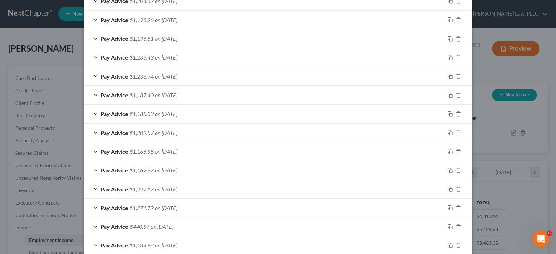
click at [155, 61] on span "on [DATE]" at bounding box center [166, 57] width 23 height 7
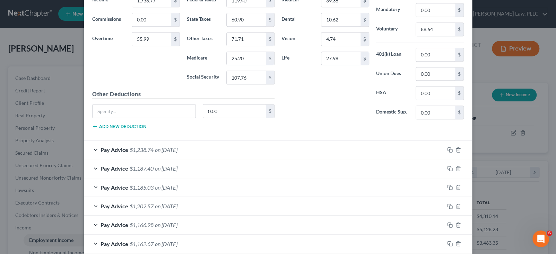
scroll to position [381, 0]
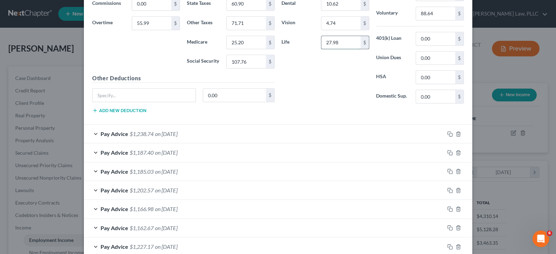
click at [342, 49] on input "27.98" at bounding box center [340, 42] width 39 height 13
type input "2.40"
click at [93, 102] on input "text" at bounding box center [144, 95] width 103 height 13
click at [93, 102] on input "Accideent/Critical Illness" at bounding box center [144, 95] width 103 height 13
click at [114, 102] on input "Accident/Critical Illness" at bounding box center [144, 95] width 103 height 13
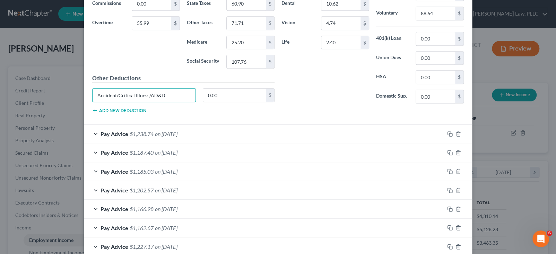
type input "Accident/Critical Illness/AD&D"
type input "15.35"
click at [343, 109] on div "Insurance Deductions Medical 39.38 $ Dental 10.62 $ Vision 4.74 $ Life 2.40 $" at bounding box center [325, 36] width 95 height 146
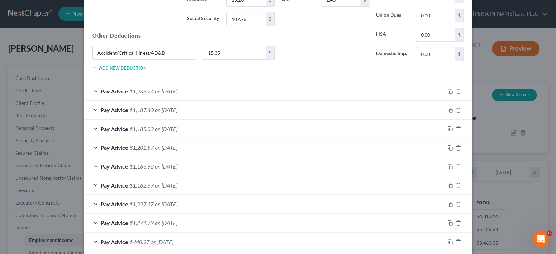
scroll to position [416, 0]
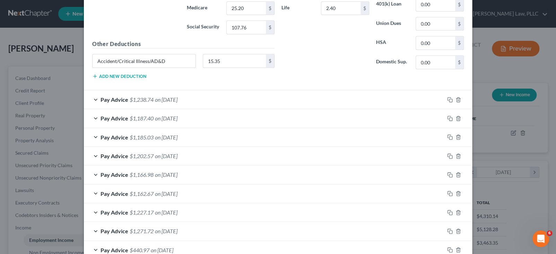
click at [101, 79] on button "Add new deduction" at bounding box center [119, 76] width 54 height 6
click at [100, 87] on input "text" at bounding box center [144, 80] width 103 height 13
type input "Legal Insurance"
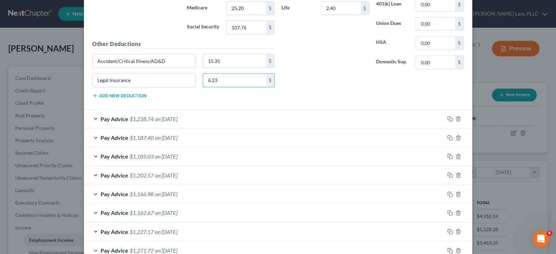
type input "6.23"
click at [92, 98] on button "Add new deduction" at bounding box center [119, 96] width 54 height 6
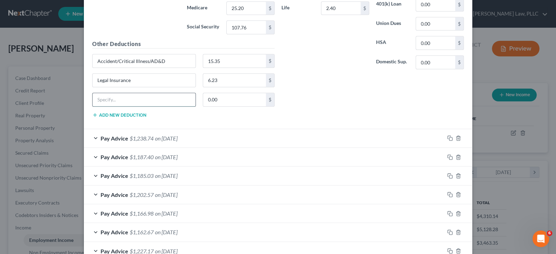
click at [93, 106] on input "text" at bounding box center [144, 99] width 103 height 13
type input "SEH Vision (Charitable)"
type input "4.00"
click at [346, 75] on div "Insurance Deductions Medical 39.38 $ Dental 10.62 $ Vision 4.74 $ Life 2.40 $" at bounding box center [325, 2] width 95 height 146
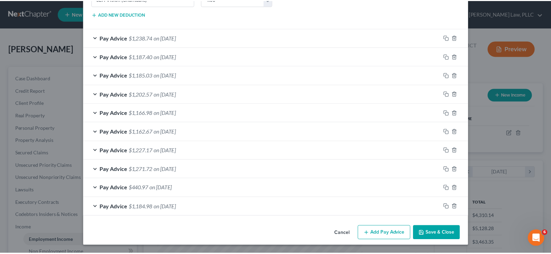
scroll to position [693, 0]
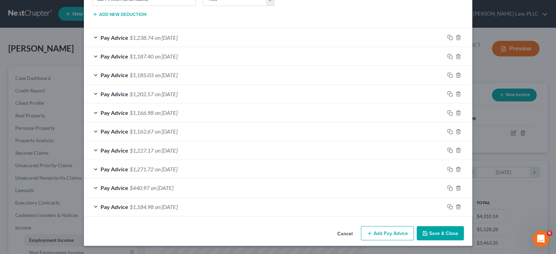
click at [428, 231] on icon "button" at bounding box center [425, 234] width 6 height 6
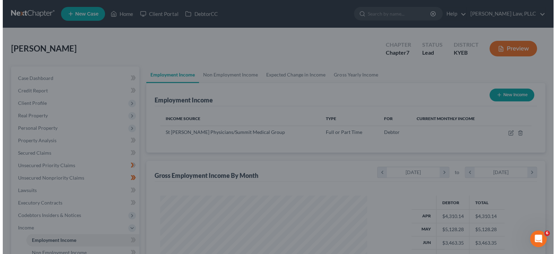
scroll to position [346406, 346342]
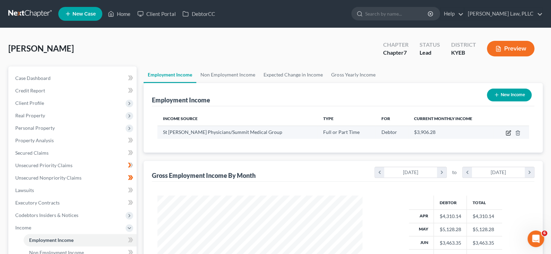
click at [505, 136] on icon "button" at bounding box center [508, 133] width 6 height 6
select select "0"
select select "18"
select select "2"
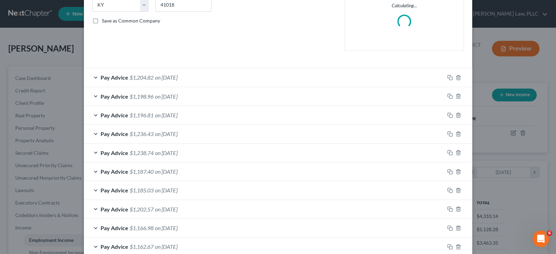
scroll to position [173, 0]
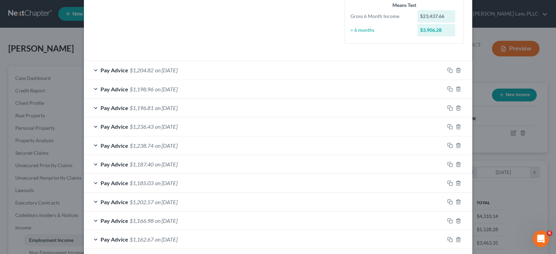
click at [155, 111] on span "on [DATE]" at bounding box center [166, 108] width 23 height 7
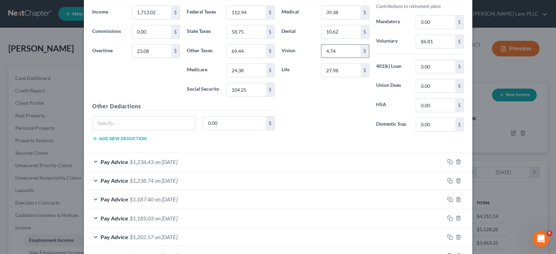
scroll to position [347, 0]
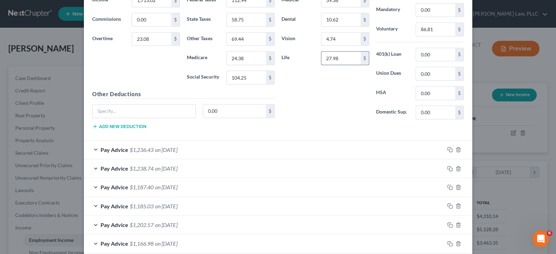
click at [352, 65] on input "27.98" at bounding box center [340, 58] width 39 height 13
type input "2.40"
click at [93, 118] on input "text" at bounding box center [144, 111] width 103 height 13
type input "Accident/Critical Illness/AD&D"
type input "15.35"
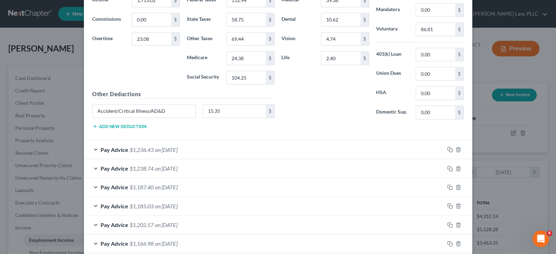
click at [94, 129] on button "Add new deduction" at bounding box center [119, 127] width 54 height 6
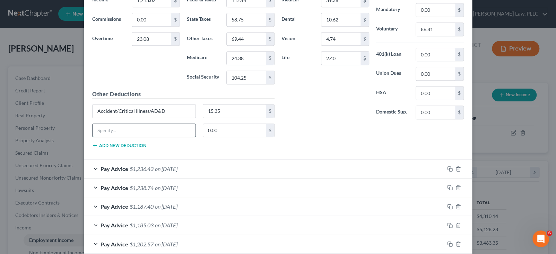
click at [93, 137] on input "text" at bounding box center [144, 130] width 103 height 13
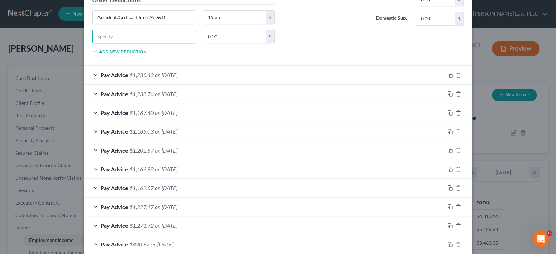
scroll to position [450, 0]
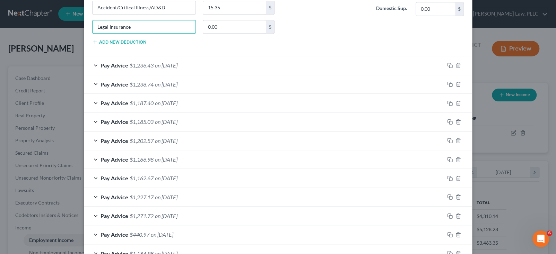
type input "Legal Insurance"
type input "6.23"
click at [92, 45] on button "Add new deduction" at bounding box center [119, 42] width 54 height 6
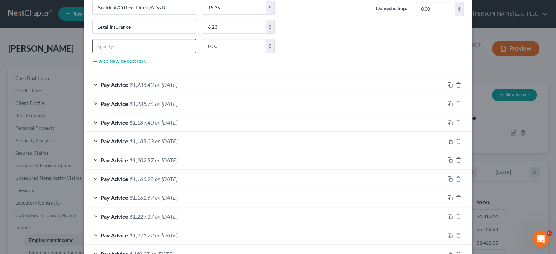
click at [93, 53] on input "text" at bounding box center [144, 46] width 103 height 13
type input "SEH Vision (Charitable)"
click at [212, 53] on input "0.00" at bounding box center [234, 46] width 63 height 13
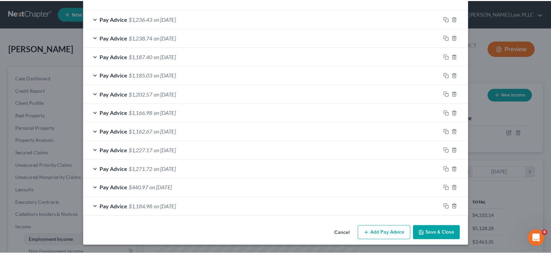
scroll to position [693, 0]
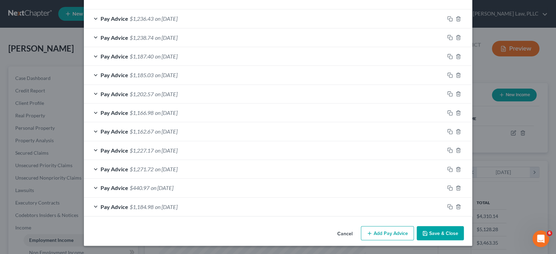
type input "4.00"
click at [464, 226] on button "Save & Close" at bounding box center [440, 233] width 47 height 15
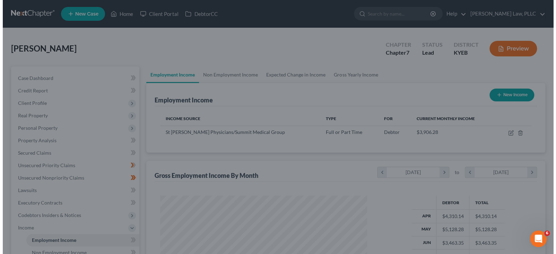
scroll to position [346406, 346342]
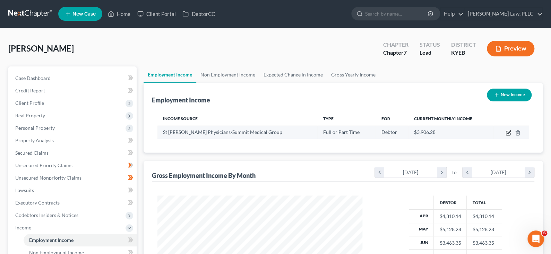
click at [505, 136] on icon "button" at bounding box center [508, 133] width 6 height 6
select select "0"
select select "18"
select select "2"
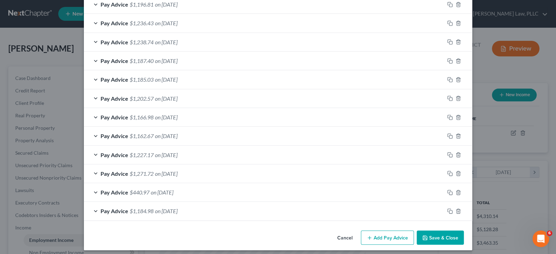
scroll to position [243, 0]
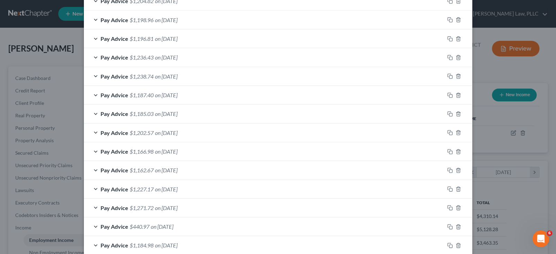
click at [157, 23] on span "on [DATE]" at bounding box center [166, 20] width 23 height 7
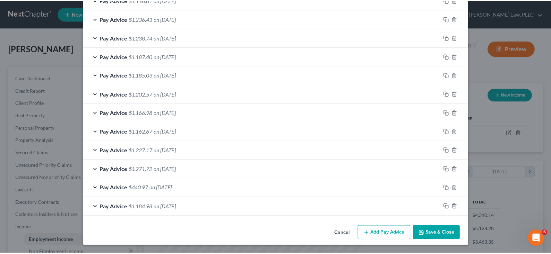
scroll to position [693, 0]
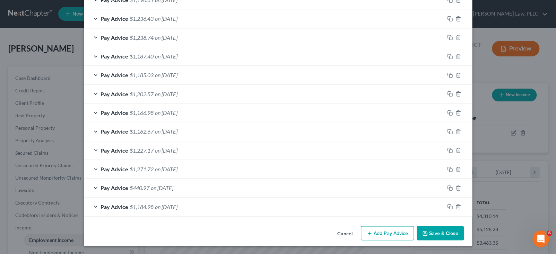
click at [464, 229] on button "Save & Close" at bounding box center [440, 233] width 47 height 15
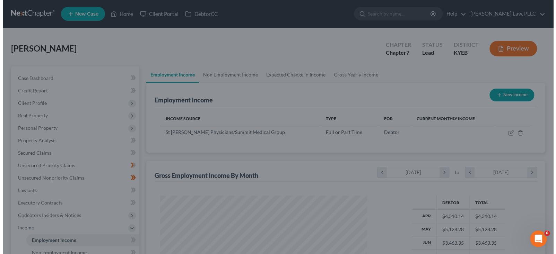
scroll to position [346406, 346342]
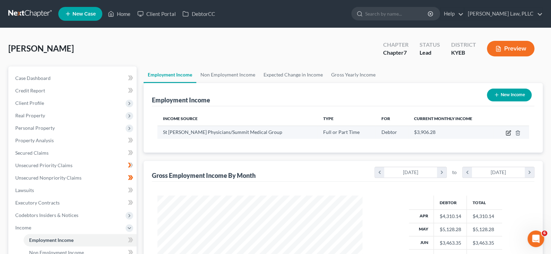
click at [505, 136] on icon "button" at bounding box center [508, 133] width 6 height 6
select select "0"
select select "18"
select select "2"
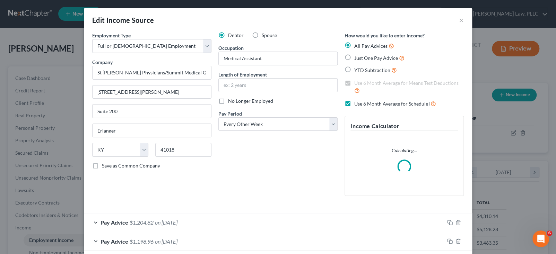
scroll to position [69, 0]
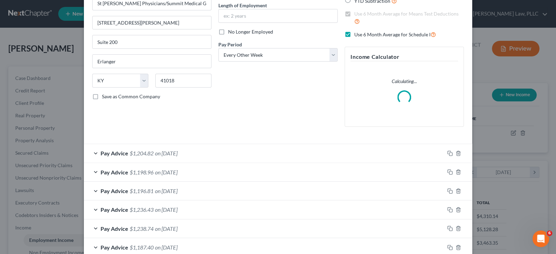
click at [130, 157] on span "$1,204.82" at bounding box center [142, 153] width 24 height 7
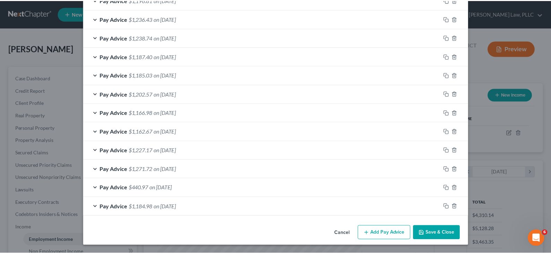
scroll to position [693, 0]
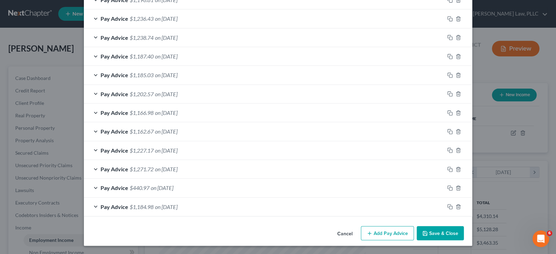
click at [464, 228] on button "Save & Close" at bounding box center [440, 233] width 47 height 15
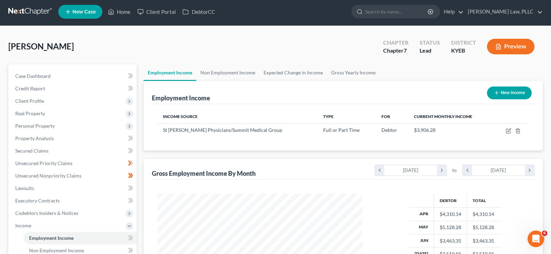
scroll to position [0, 0]
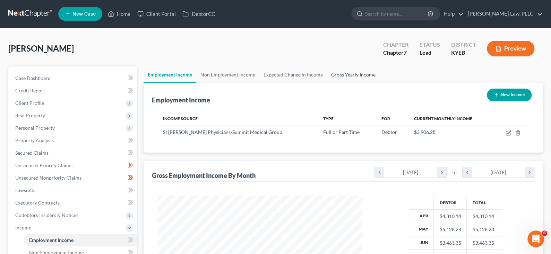
click at [379, 83] on link "Gross Yearly Income" at bounding box center [353, 75] width 52 height 17
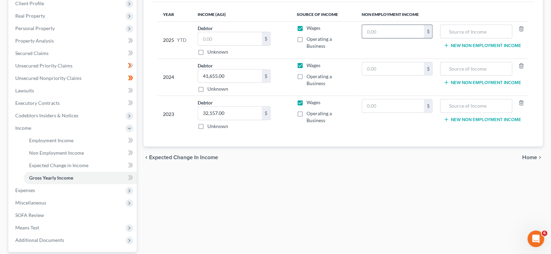
scroll to position [104, 0]
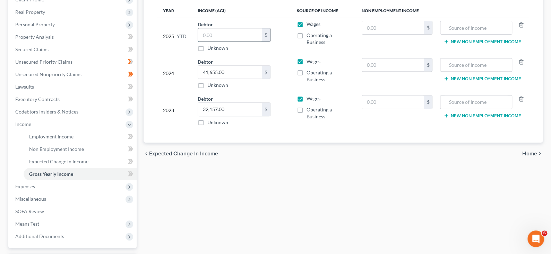
click at [241, 42] on input "text" at bounding box center [230, 34] width 64 height 13
type input "35,393.95"
click at [262, 52] on div "Unknown" at bounding box center [234, 48] width 73 height 7
click at [471, 18] on th "Non Employment Income" at bounding box center [442, 11] width 173 height 14
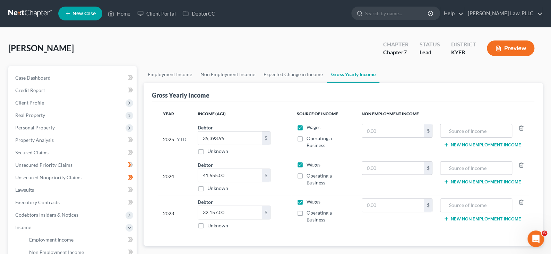
scroll to position [0, 0]
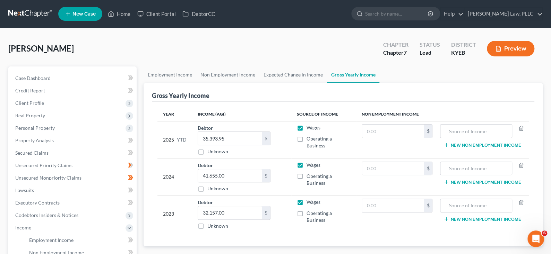
click at [191, 67] on div "[PERSON_NAME] Upgraded Chapter Chapter 7 Status Lead District KYEB Preview" at bounding box center [275, 51] width 534 height 30
click at [224, 67] on div "[PERSON_NAME] Upgraded Chapter Chapter 7 Status Lead District KYEB Preview" at bounding box center [275, 51] width 534 height 30
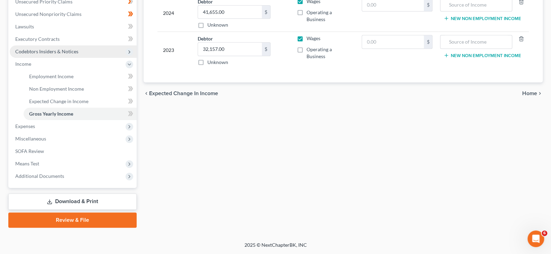
scroll to position [243, 0]
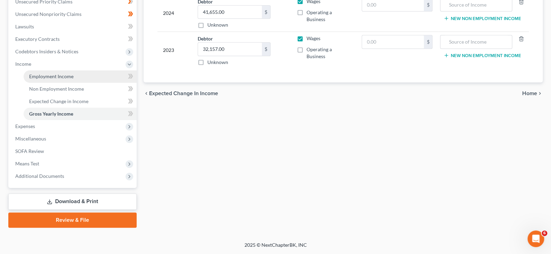
click at [60, 73] on span "Employment Income" at bounding box center [51, 76] width 44 height 6
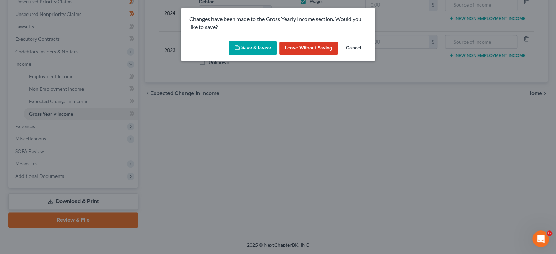
click at [259, 55] on button "Save & Leave" at bounding box center [253, 48] width 48 height 15
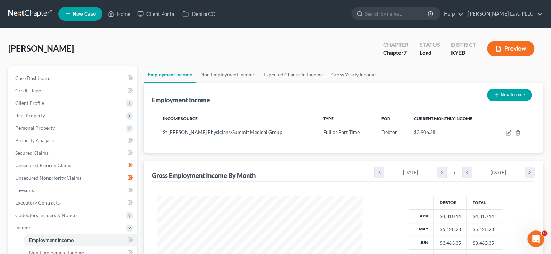
scroll to position [154, 218]
click at [457, 15] on link "Help" at bounding box center [451, 14] width 23 height 12
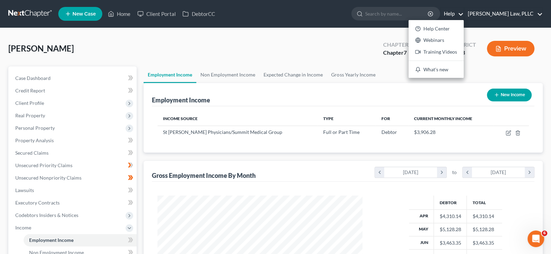
click at [528, 14] on link "[PERSON_NAME] Law, PLLC" at bounding box center [503, 14] width 78 height 12
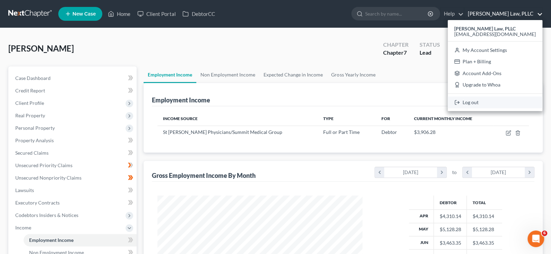
click at [463, 108] on link "Log out" at bounding box center [494, 103] width 95 height 12
